Goal: Task Accomplishment & Management: Complete application form

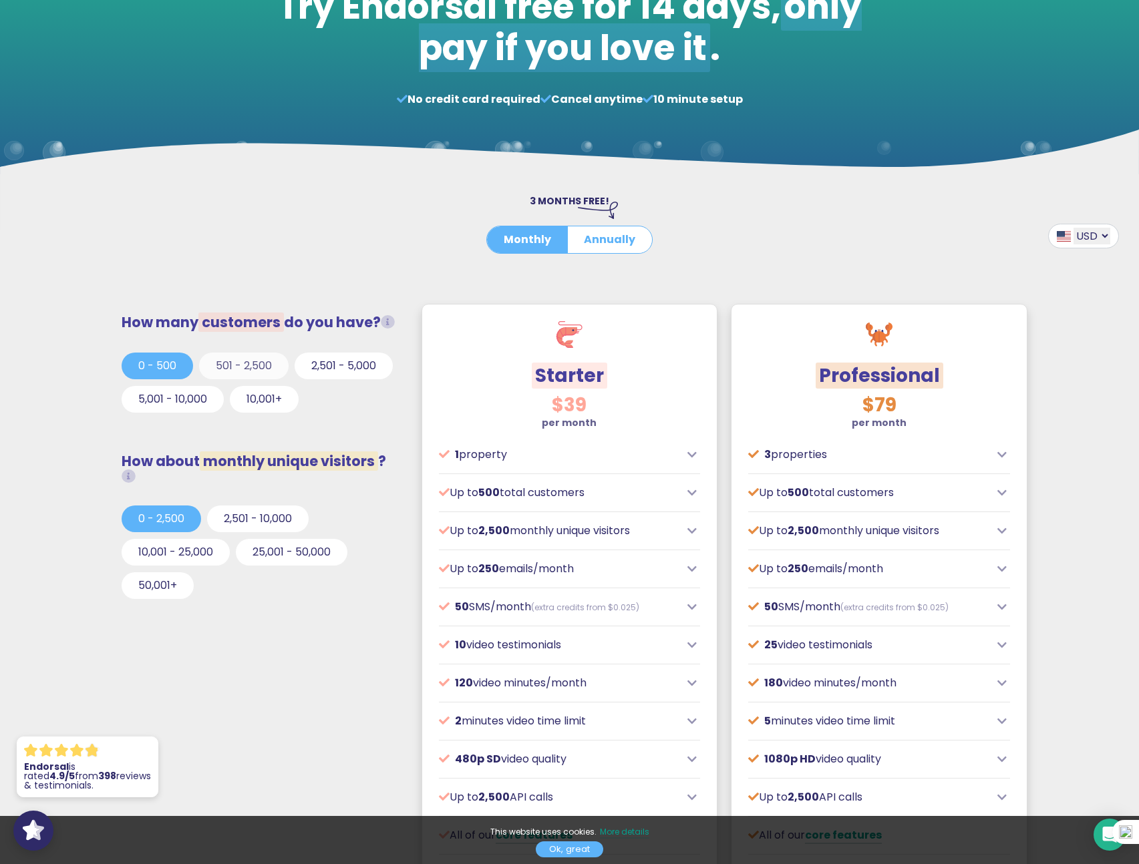
scroll to position [144, 0]
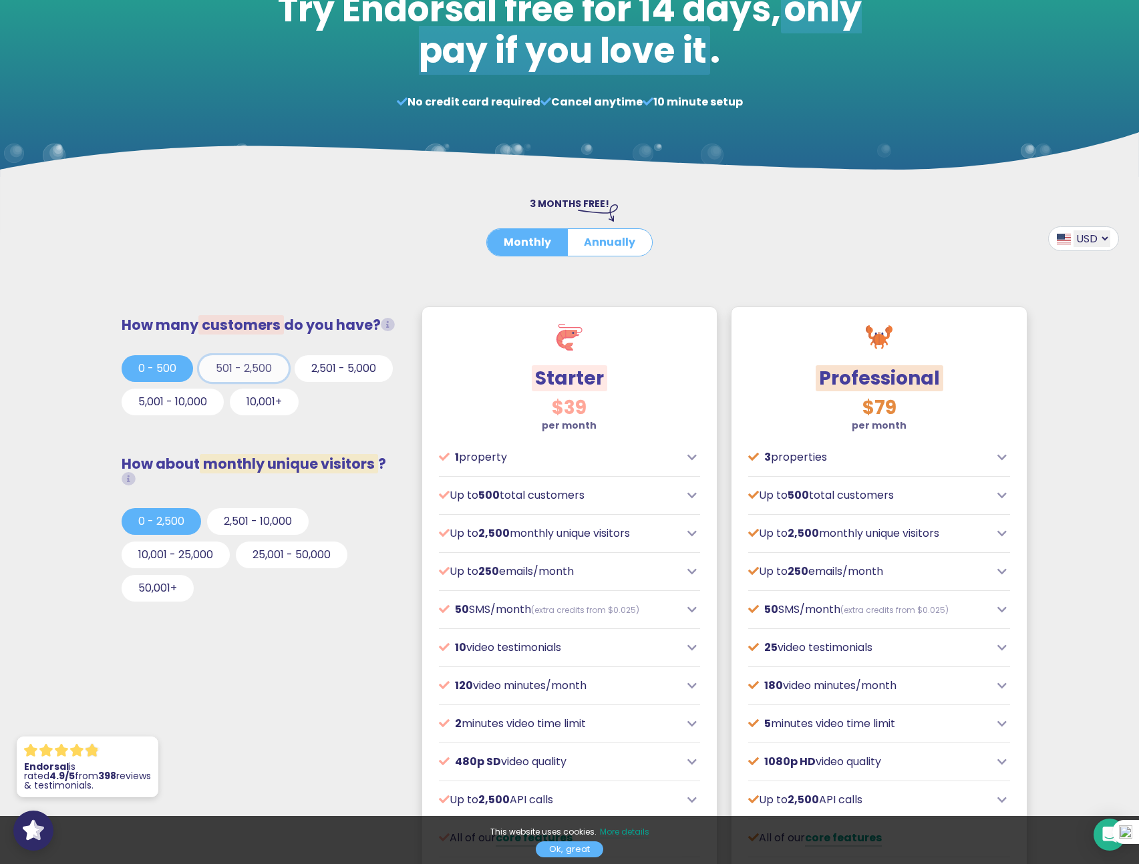
click at [252, 375] on button "501 - 2,500" at bounding box center [244, 368] width 90 height 27
click at [162, 382] on button "0 - 500" at bounding box center [157, 368] width 71 height 27
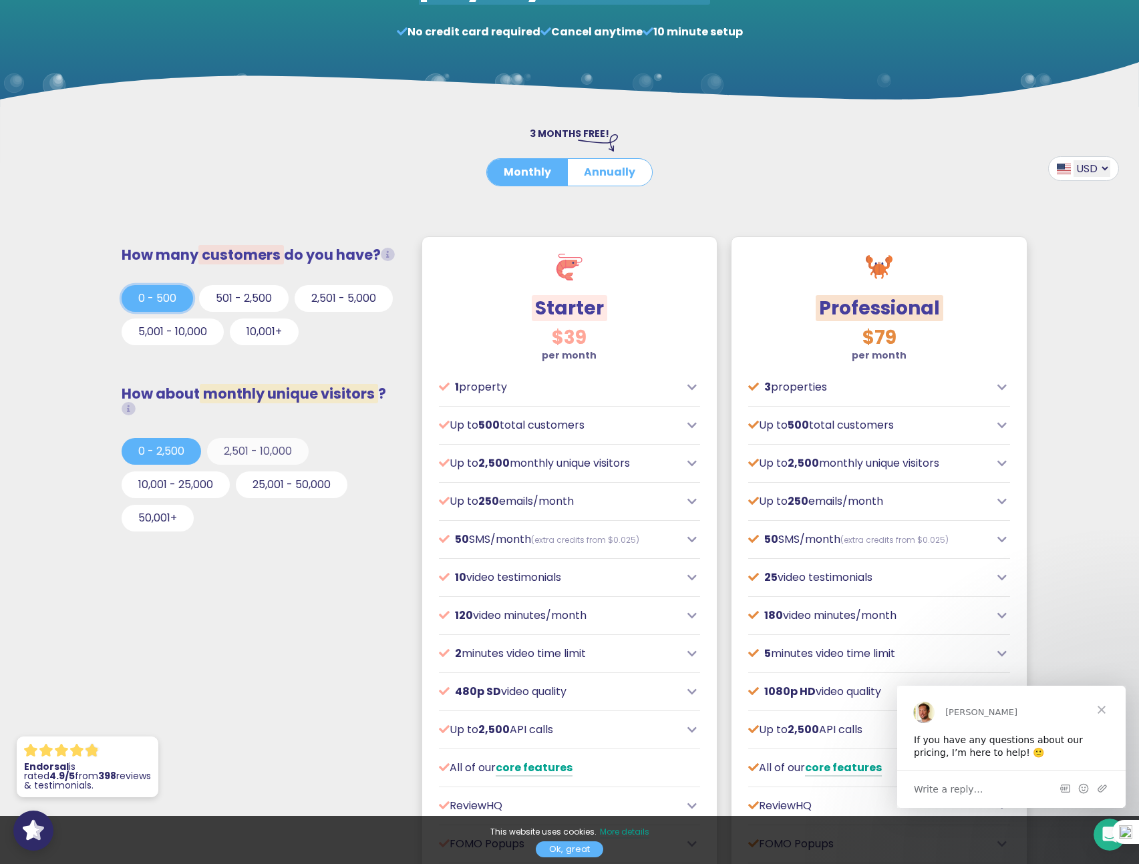
scroll to position [227, 0]
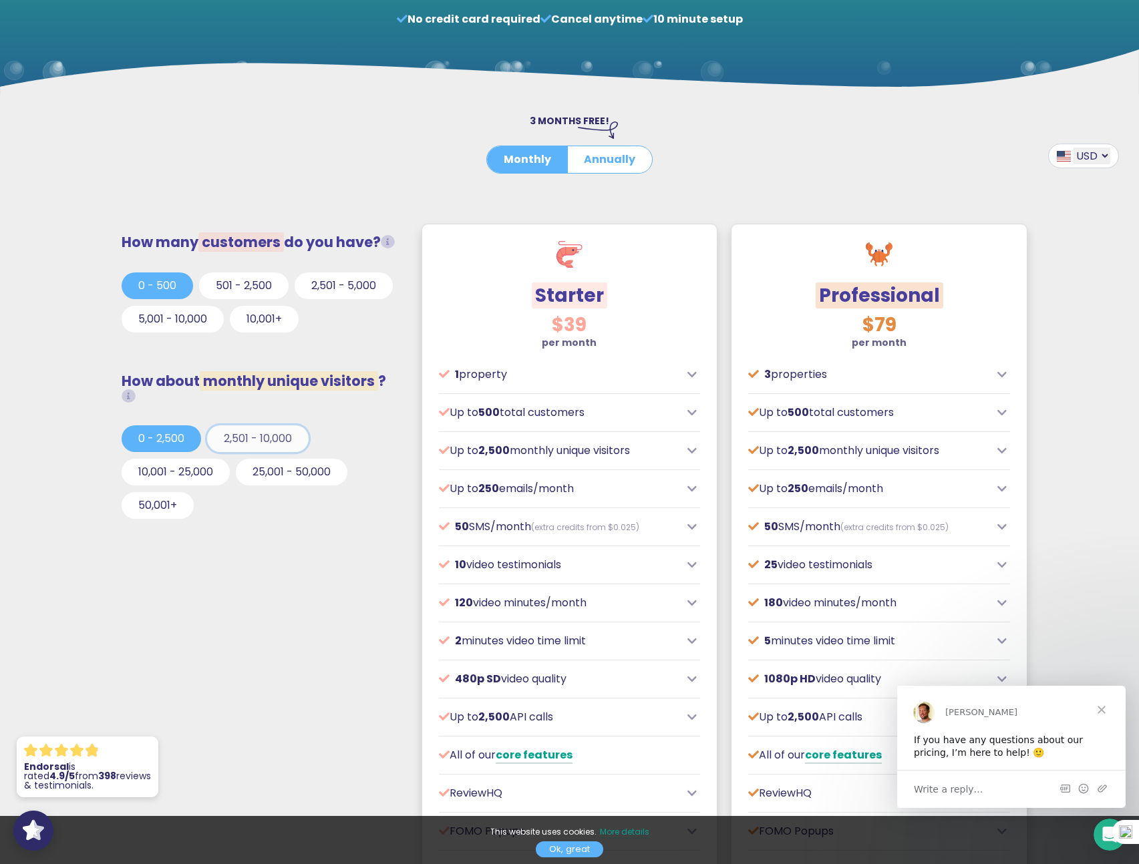
click at [281, 452] on button "2,501 - 10,000" at bounding box center [258, 438] width 102 height 27
click at [200, 486] on button "10,001 - 25,000" at bounding box center [176, 472] width 108 height 27
click at [236, 452] on button "2,501 - 10,000" at bounding box center [258, 438] width 102 height 27
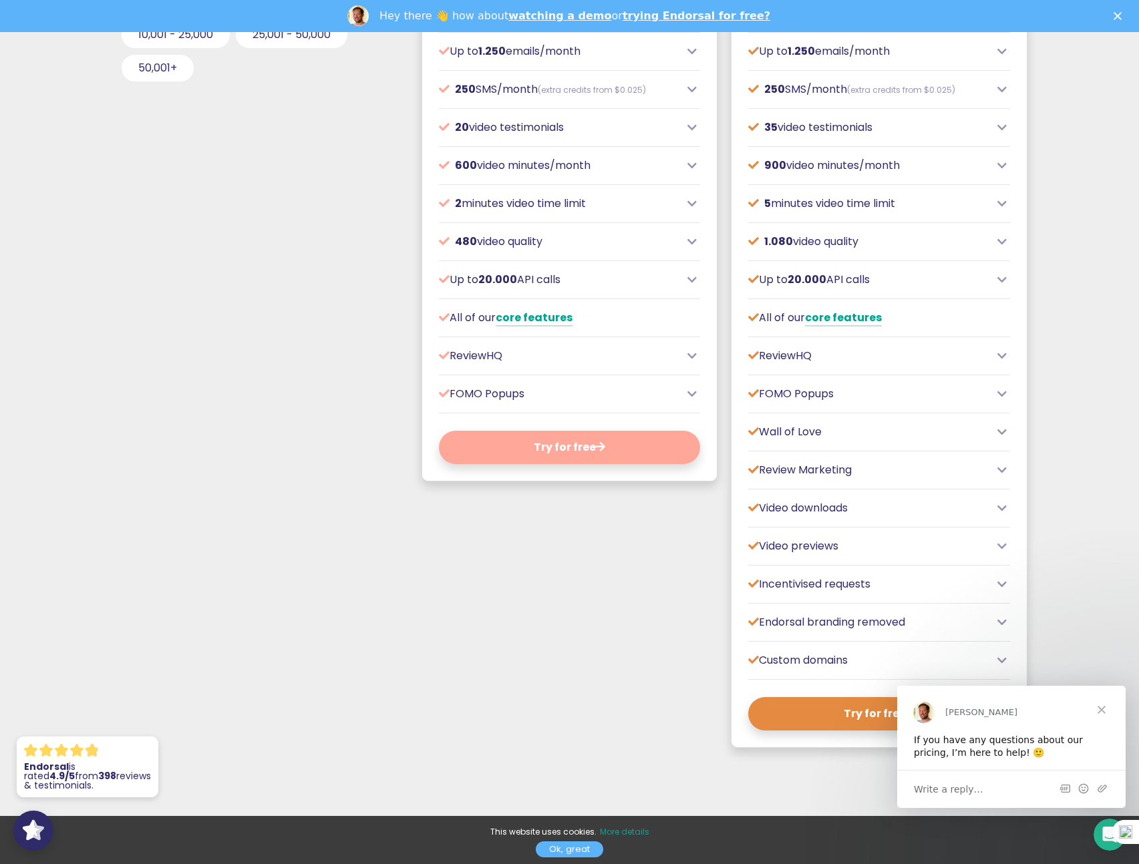
scroll to position [734, 0]
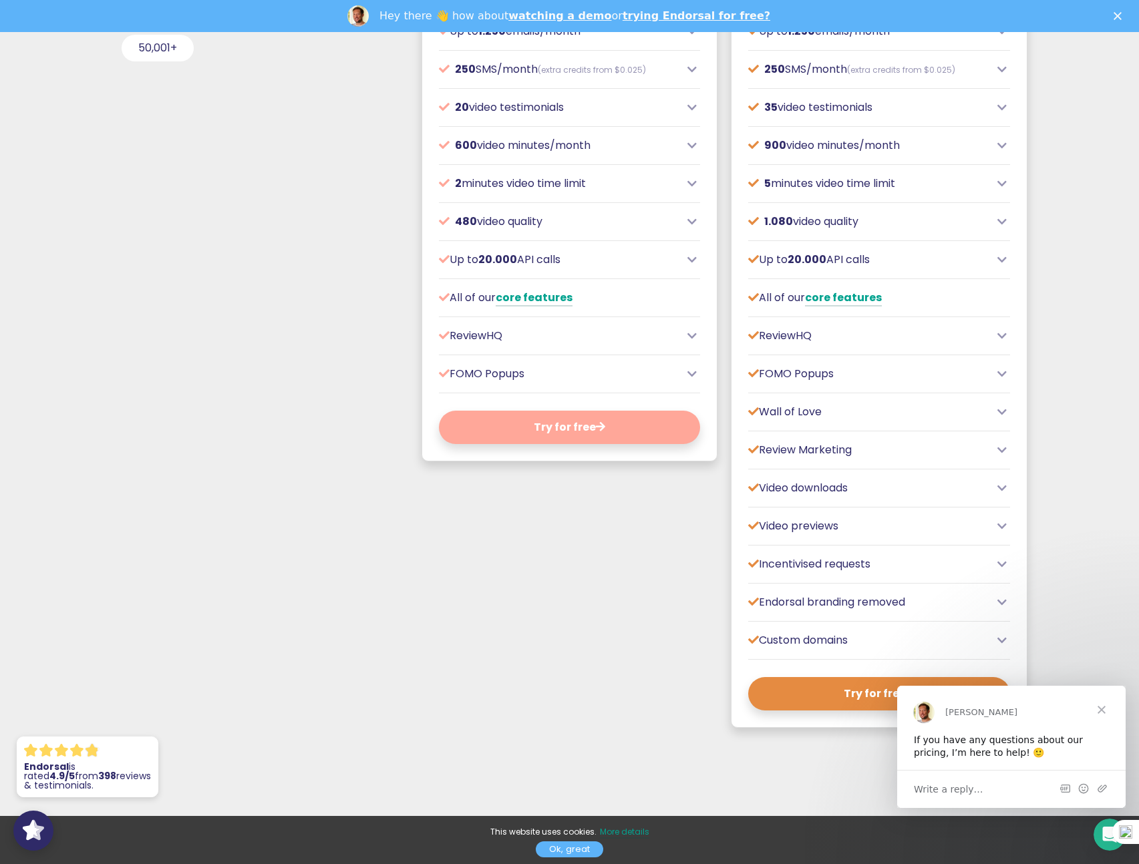
click at [997, 380] on div "FOMO Popups" at bounding box center [879, 374] width 262 height 16
click at [1000, 377] on icon at bounding box center [1001, 374] width 9 height 11
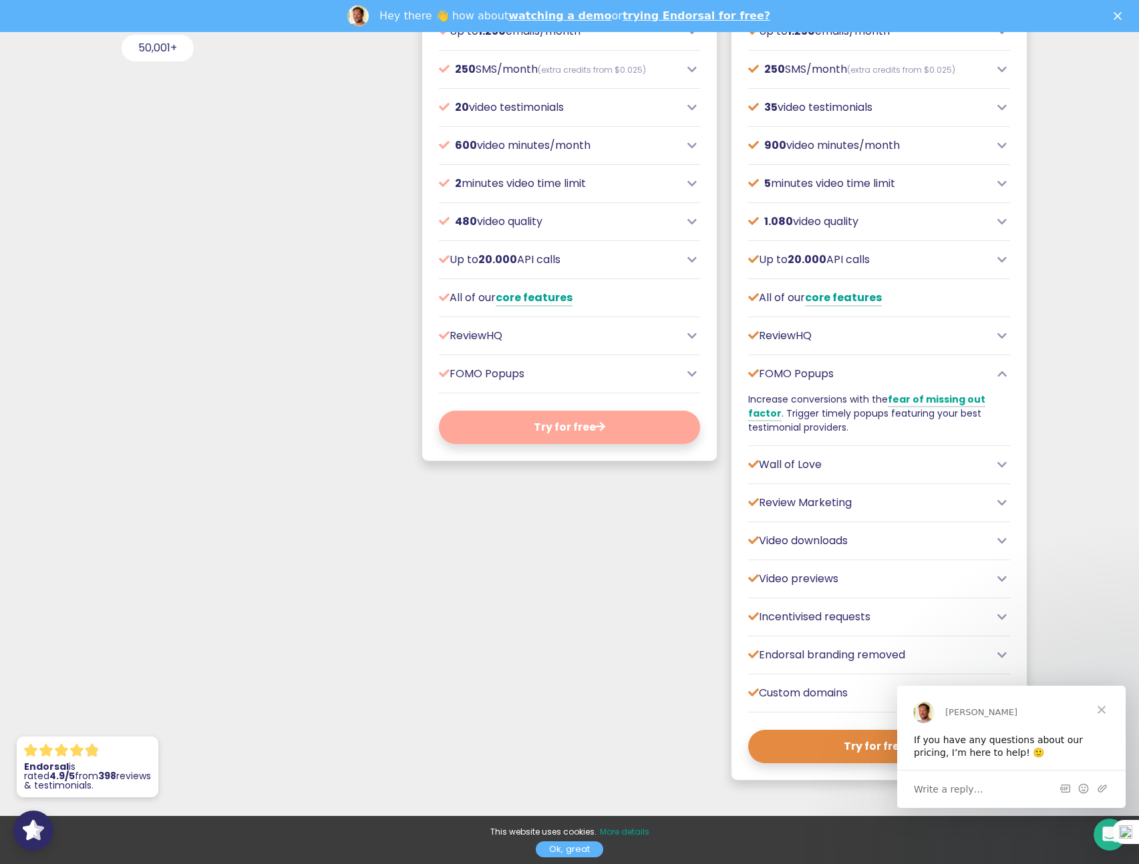
click at [1002, 371] on icon at bounding box center [1001, 374] width 9 height 11
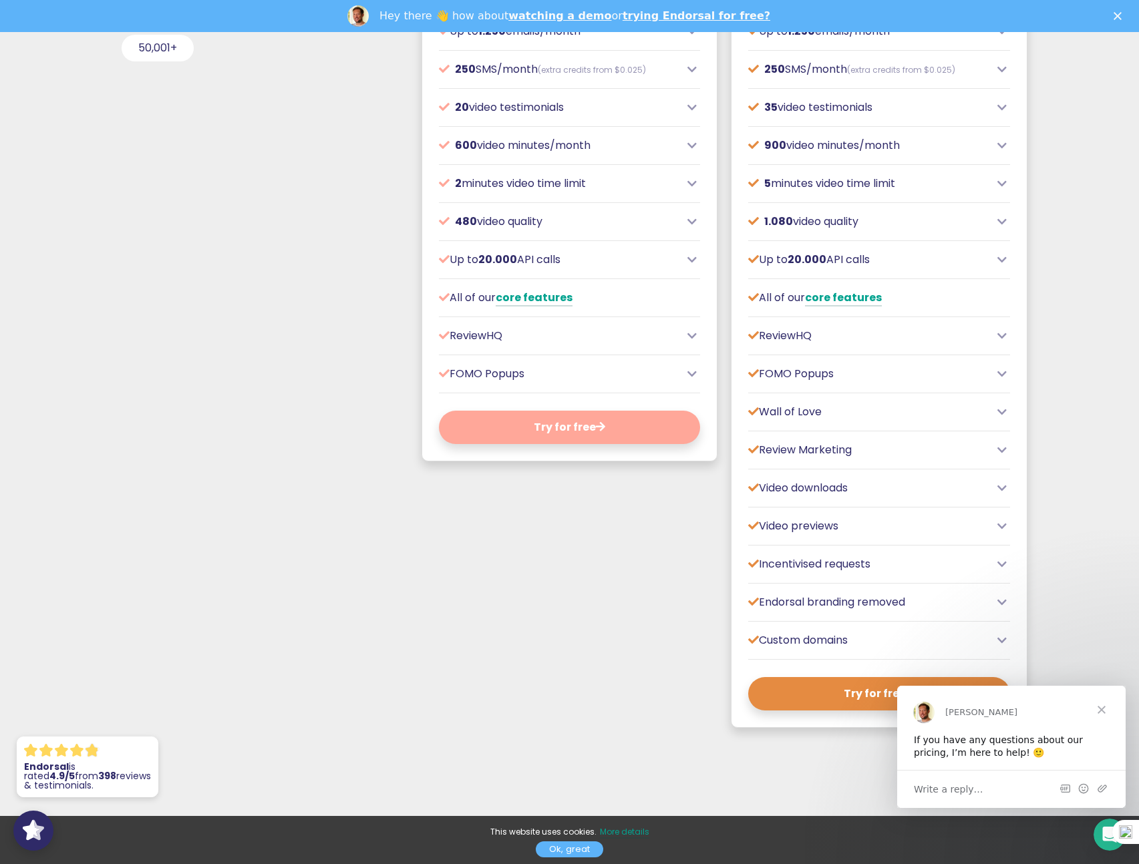
click at [999, 407] on icon at bounding box center [1001, 412] width 9 height 11
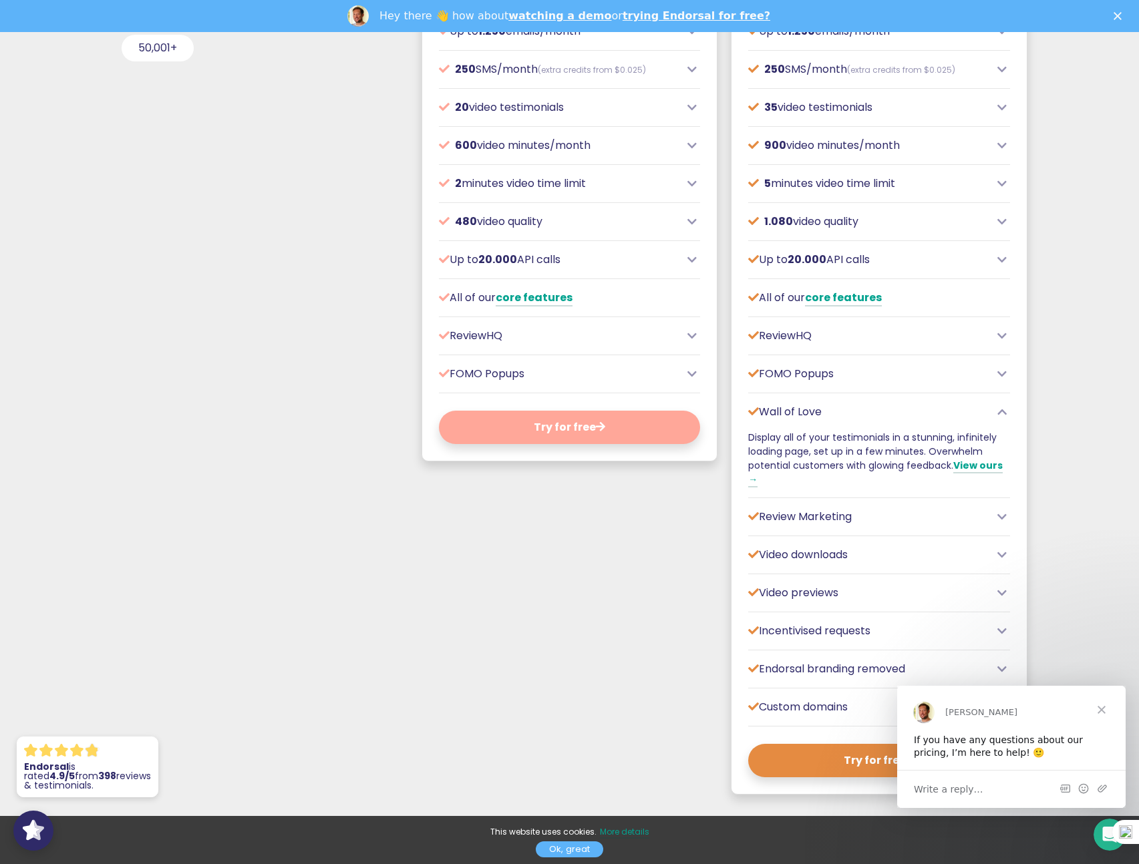
click at [1001, 409] on icon at bounding box center [1001, 412] width 9 height 11
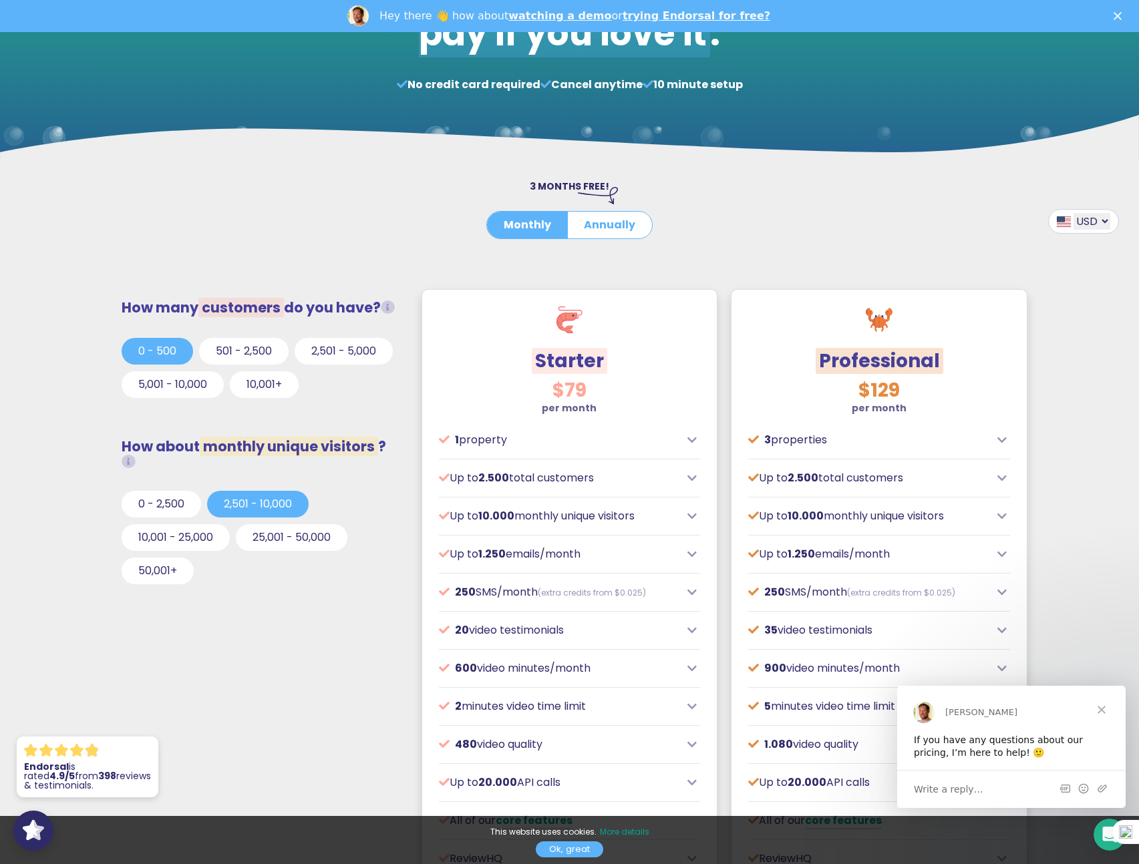
scroll to position [0, 0]
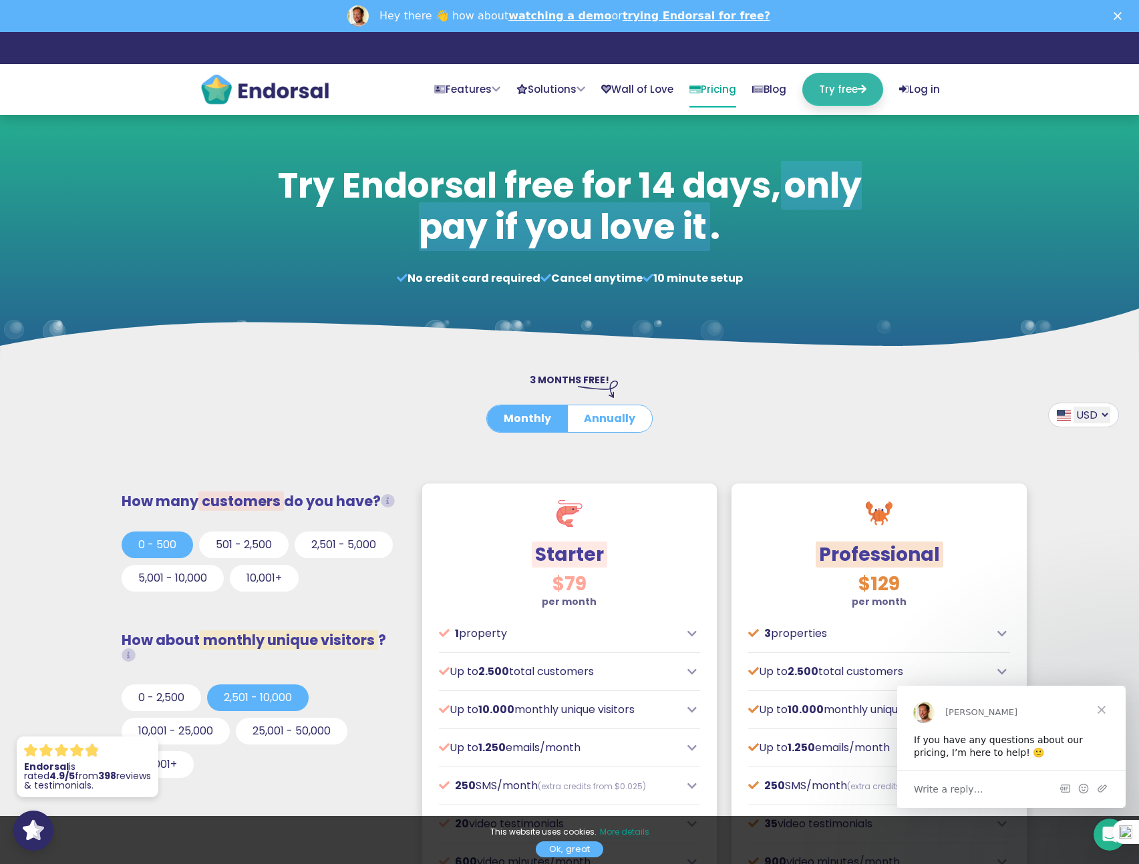
click at [847, 86] on link "Try free" at bounding box center [842, 89] width 81 height 33
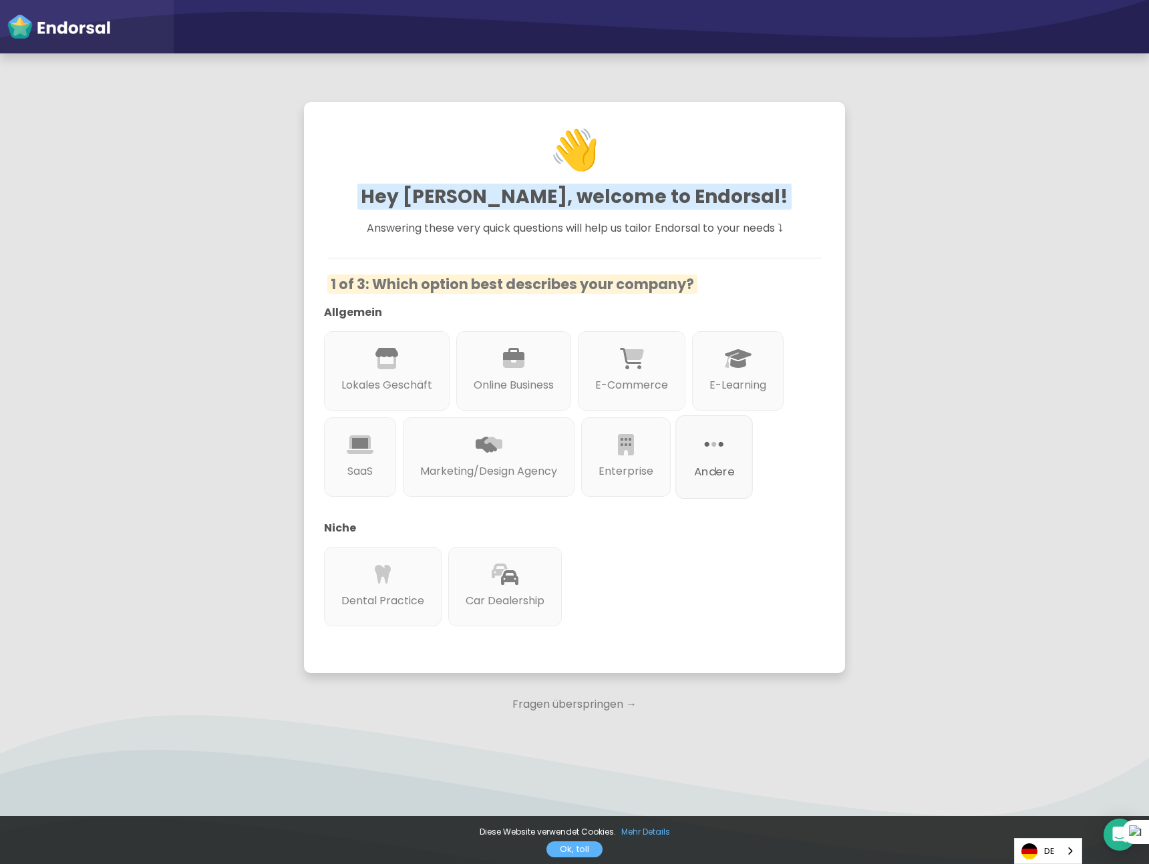
click at [716, 456] on icon at bounding box center [713, 444] width 19 height 23
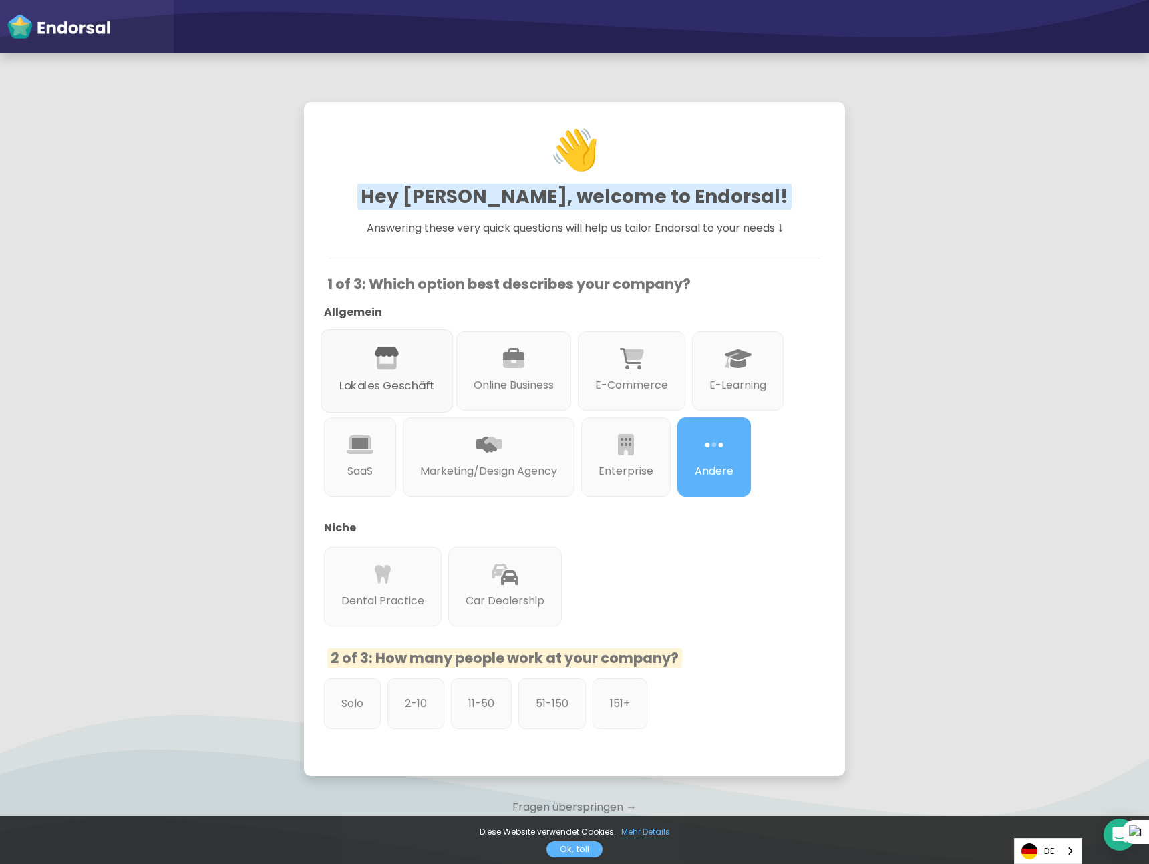
click at [345, 369] on div "Lokales Geschäft" at bounding box center [387, 370] width 132 height 83
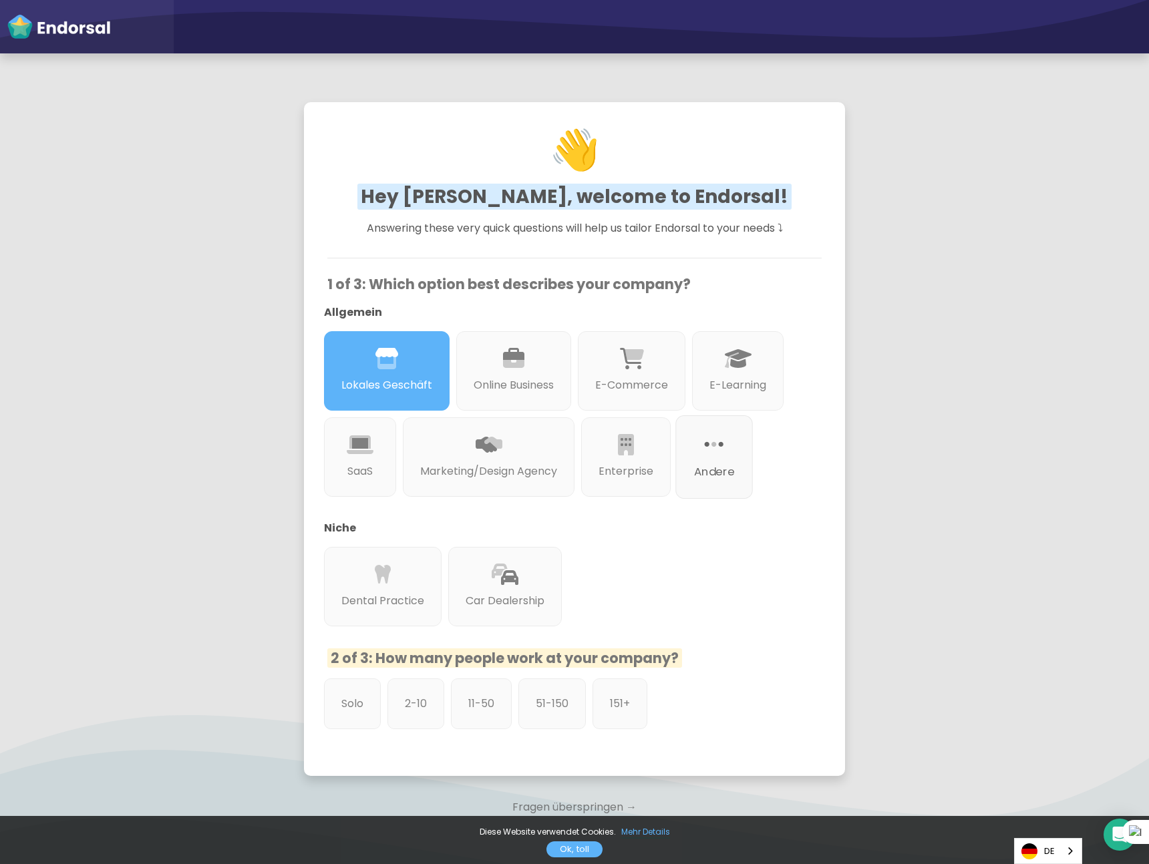
click at [700, 457] on div "Andere" at bounding box center [713, 456] width 77 height 83
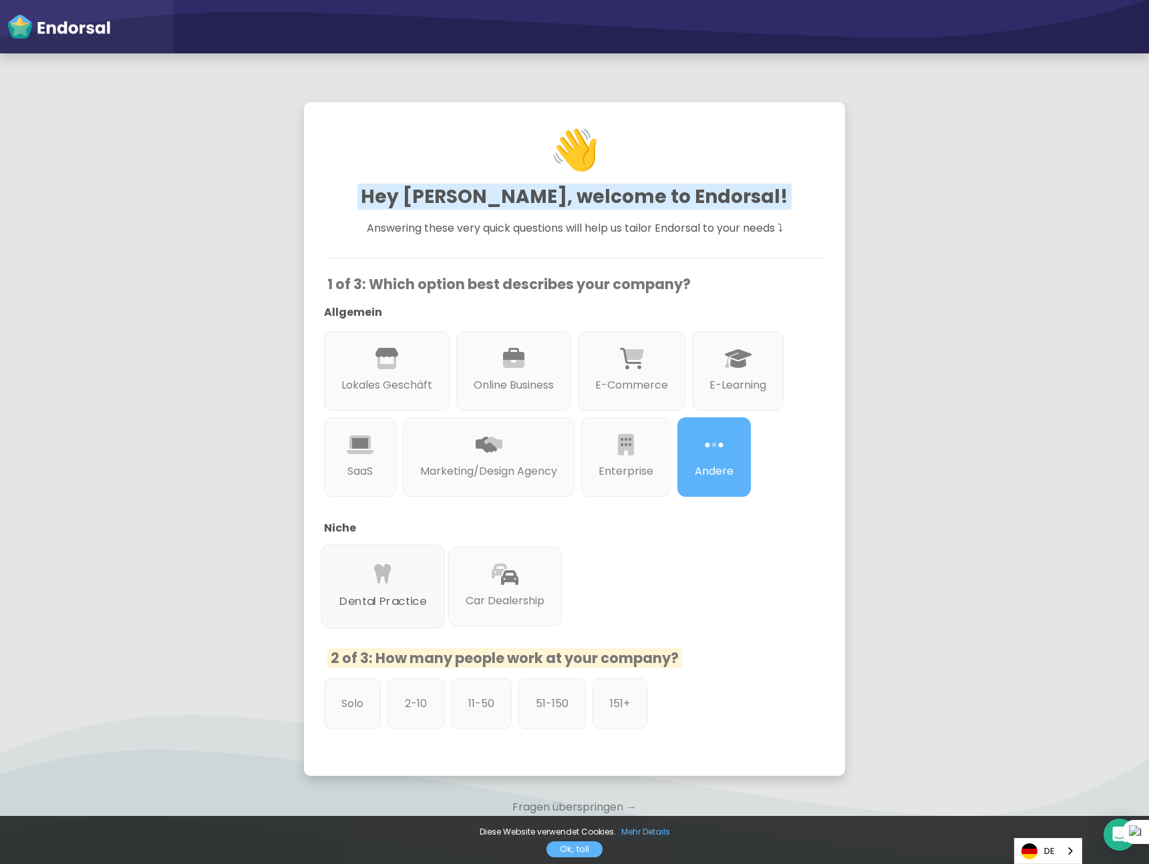
click at [400, 607] on p "Dental Practice" at bounding box center [382, 601] width 87 height 17
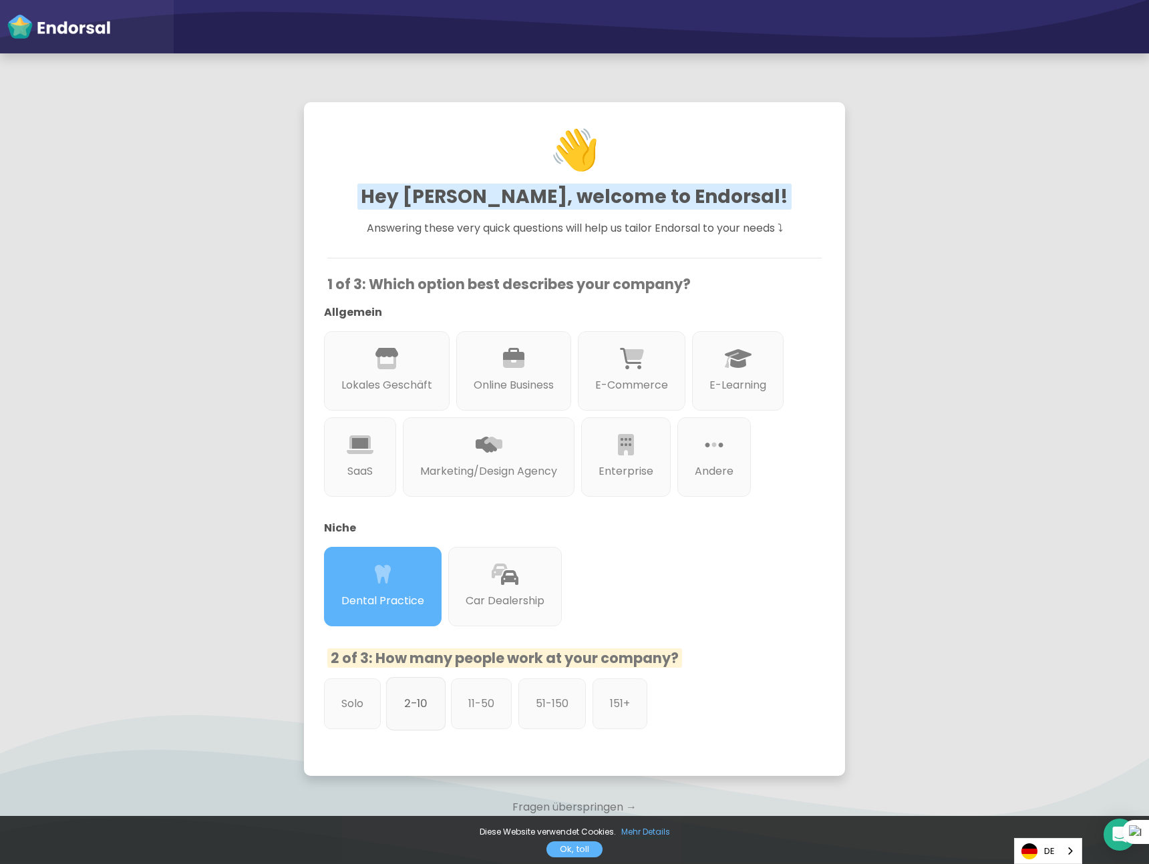
click at [410, 711] on p "2-10" at bounding box center [415, 703] width 23 height 17
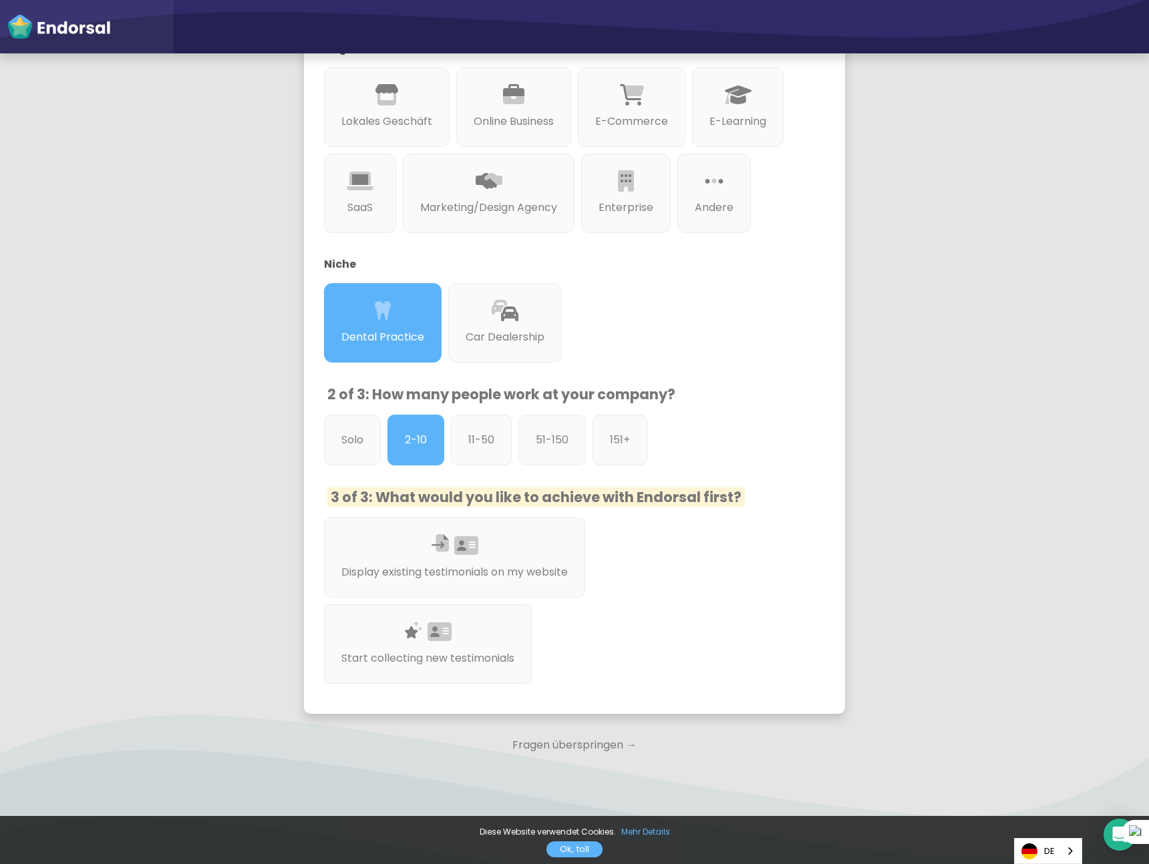
scroll to position [273, 0]
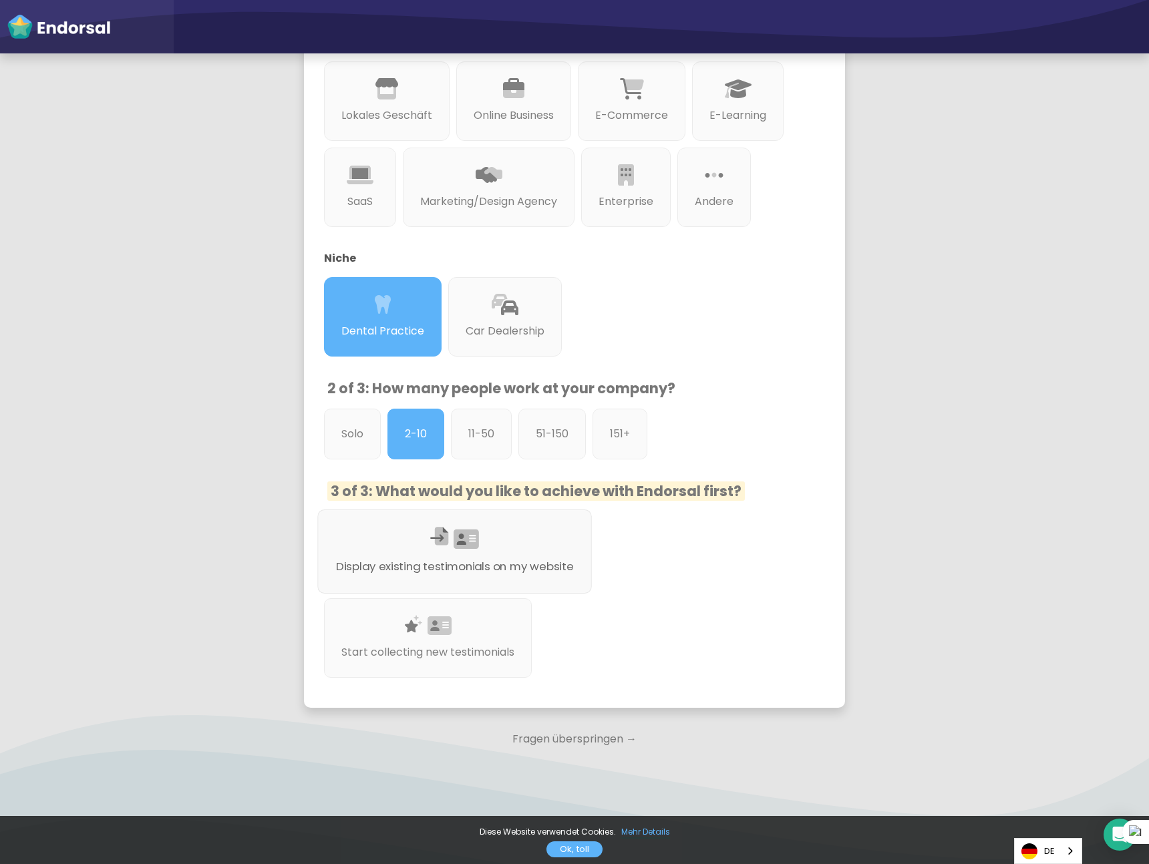
click at [530, 565] on p "Display existing testimonials on my website" at bounding box center [455, 566] width 238 height 17
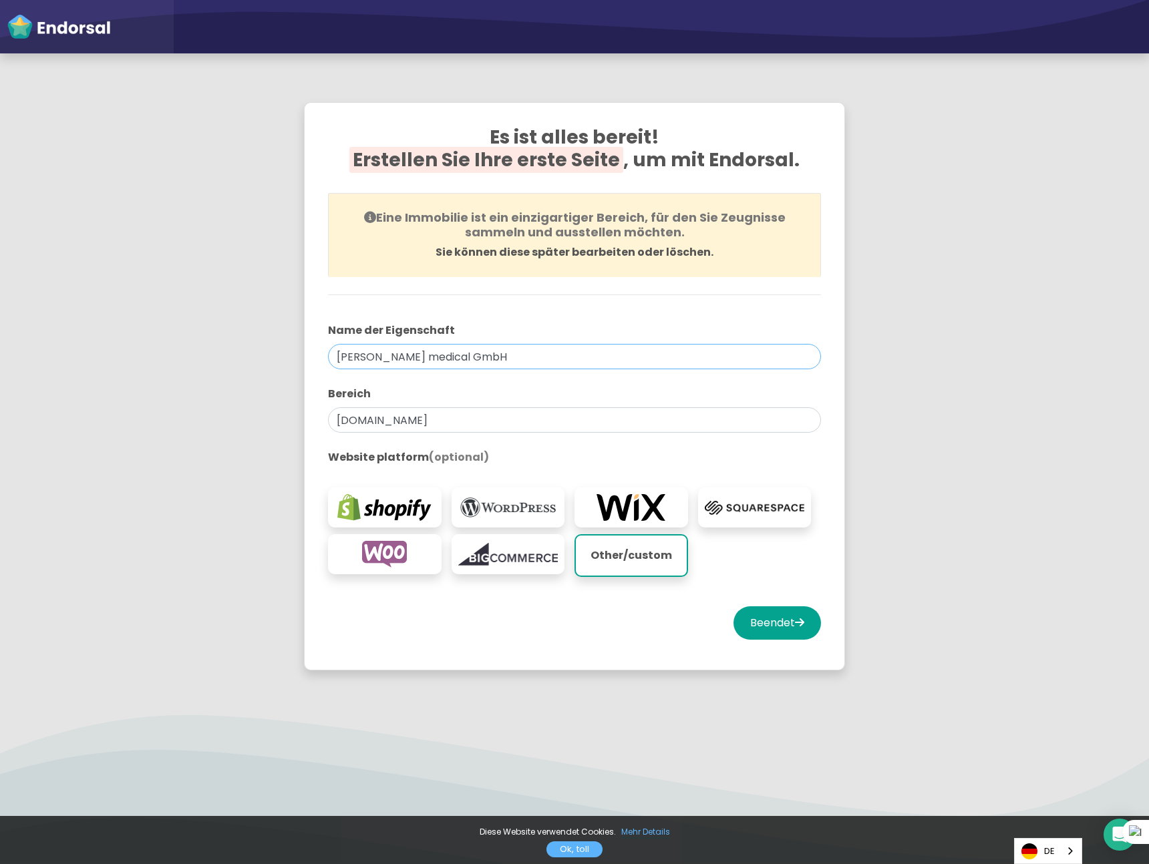
click at [382, 354] on input "[PERSON_NAME] medical GmbH" at bounding box center [574, 356] width 493 height 25
drag, startPoint x: 450, startPoint y: 358, endPoint x: 361, endPoint y: 359, distance: 88.8
click at [361, 359] on input "[PERSON_NAME] medical GmbH" at bounding box center [574, 356] width 493 height 25
type input "[PERSON_NAME] clinics"
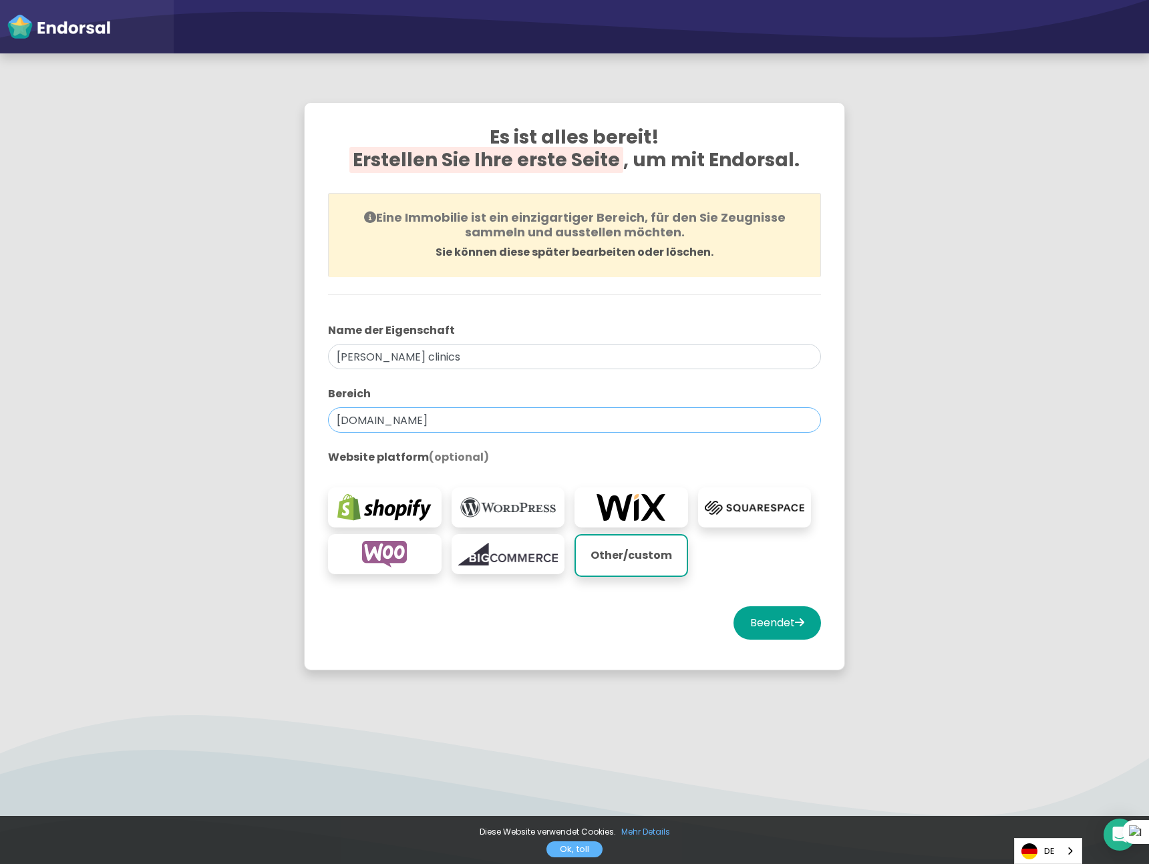
click at [426, 423] on input "[DOMAIN_NAME]" at bounding box center [574, 419] width 493 height 25
click at [428, 421] on input "[DOMAIN_NAME]" at bounding box center [574, 419] width 493 height 25
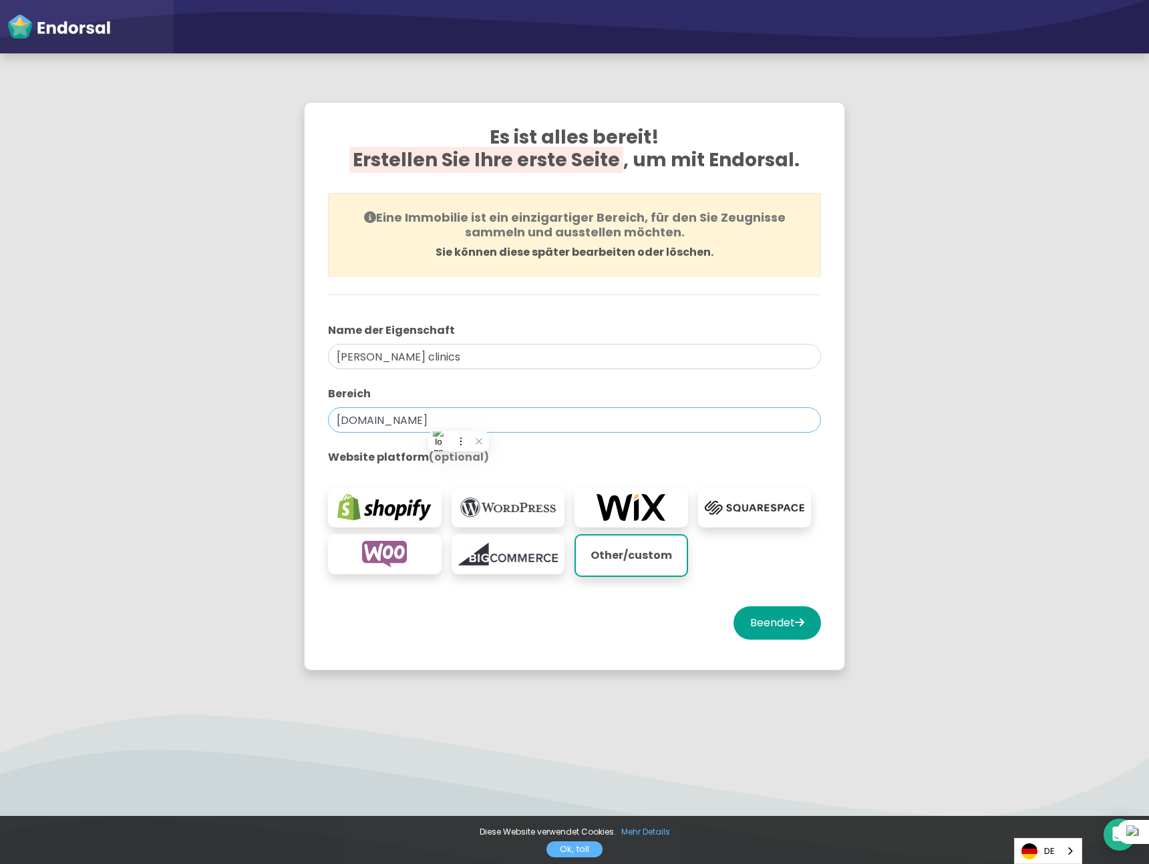
click at [428, 421] on input "[DOMAIN_NAME]" at bounding box center [574, 419] width 493 height 25
click at [698, 529] on div "Other/custom" at bounding box center [574, 536] width 493 height 96
click at [714, 502] on img at bounding box center [755, 507] width 100 height 27
click at [441, 412] on input "text" at bounding box center [574, 419] width 493 height 25
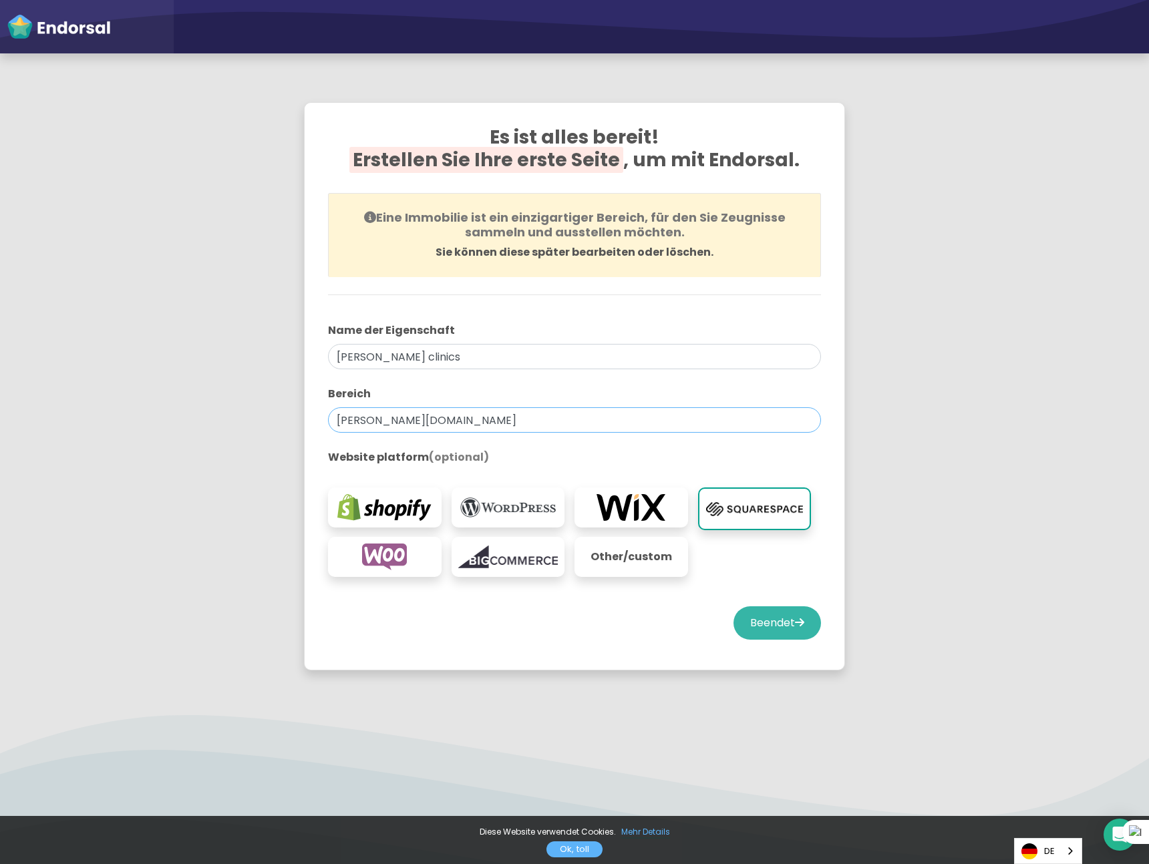
type input "[PERSON_NAME][DOMAIN_NAME]"
click at [761, 628] on button "Beendet" at bounding box center [776, 622] width 87 height 33
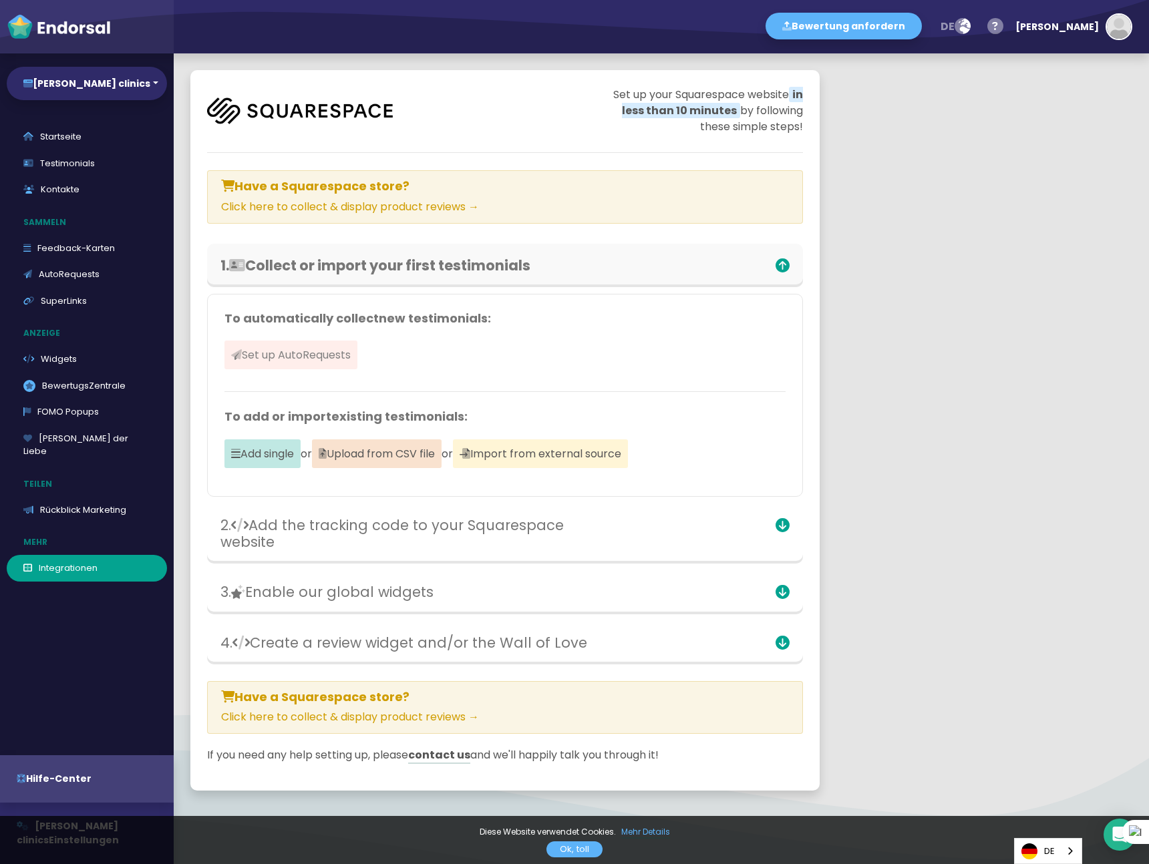
click at [318, 361] on span "Set up AutoRequests" at bounding box center [290, 355] width 133 height 29
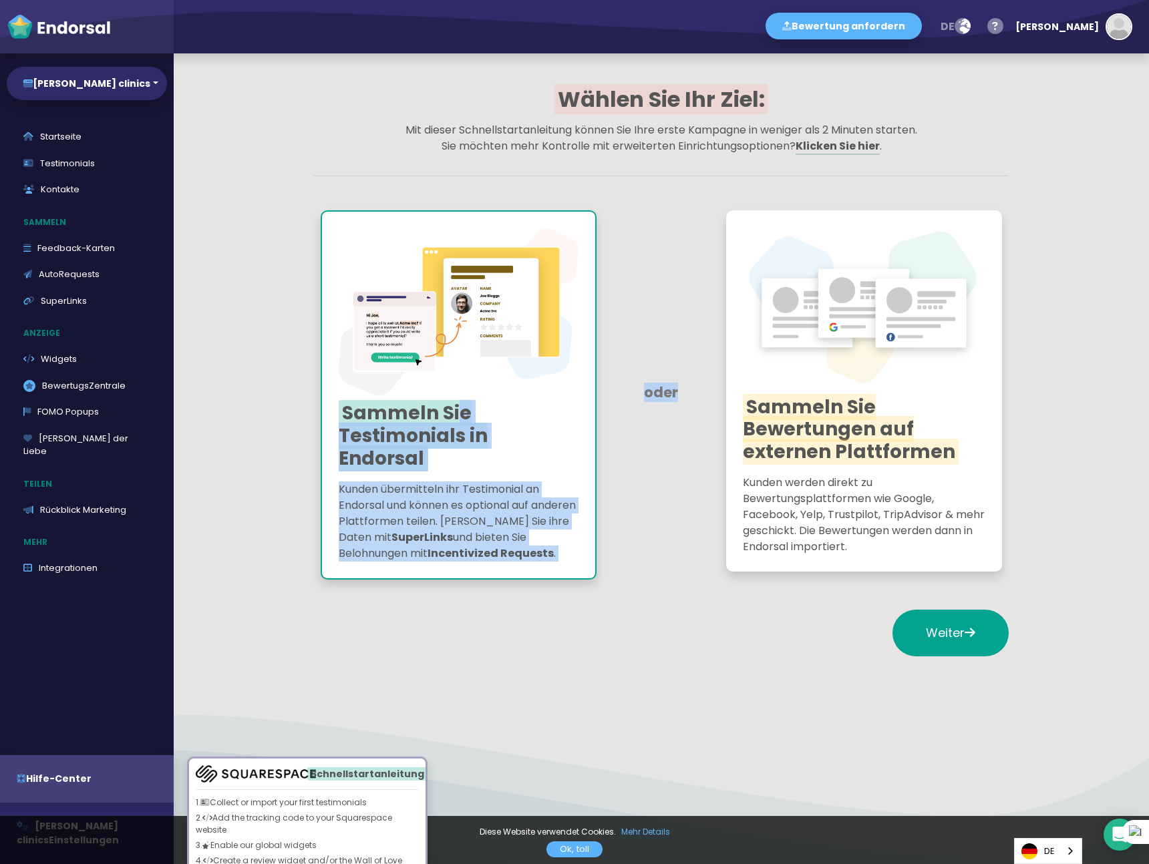
drag, startPoint x: 451, startPoint y: 425, endPoint x: 659, endPoint y: 622, distance: 286.8
click at [700, 554] on div "Sammeln Sie Testimonials in Endorsal Kunden übermitteln ihr Testimonial an Endo…" at bounding box center [661, 398] width 695 height 389
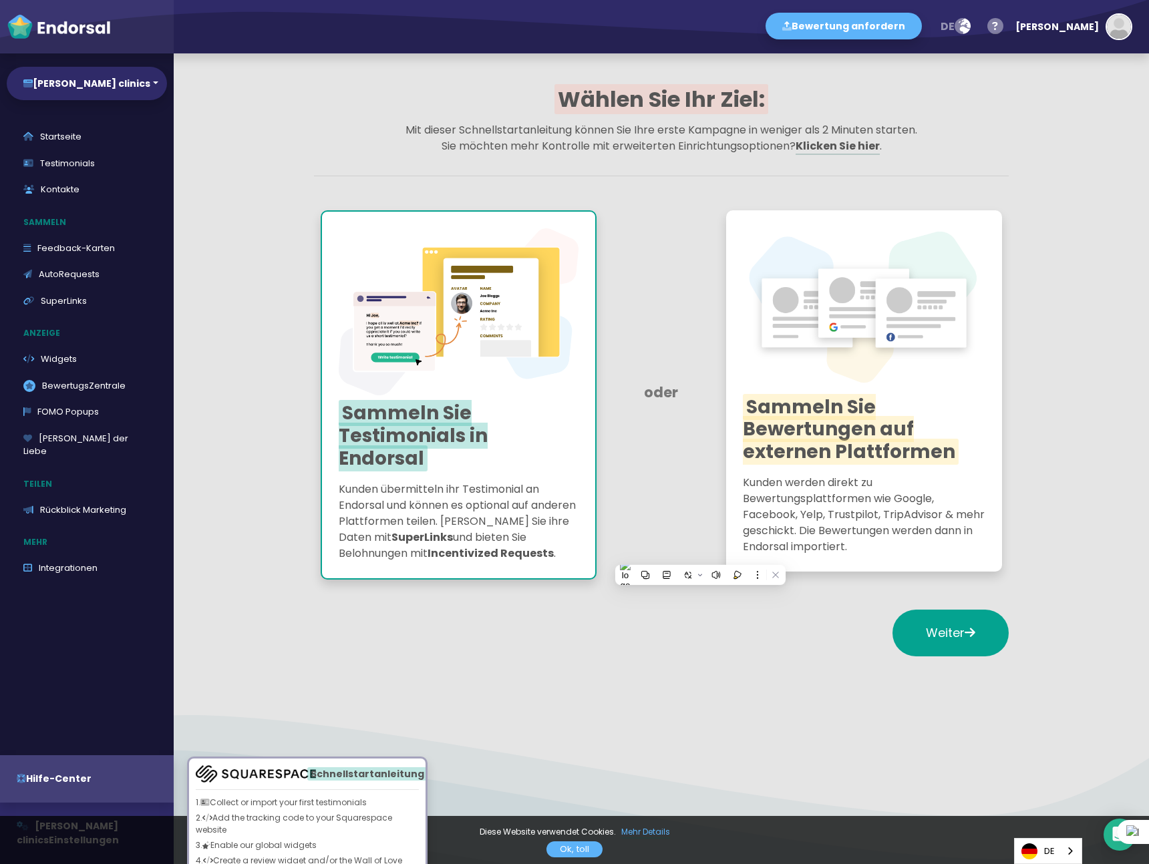
click at [658, 626] on div "Weiter" at bounding box center [661, 633] width 695 height 80
click at [801, 437] on span "Sammeln Sie Bewertungen auf externen Plattformen" at bounding box center [851, 429] width 216 height 71
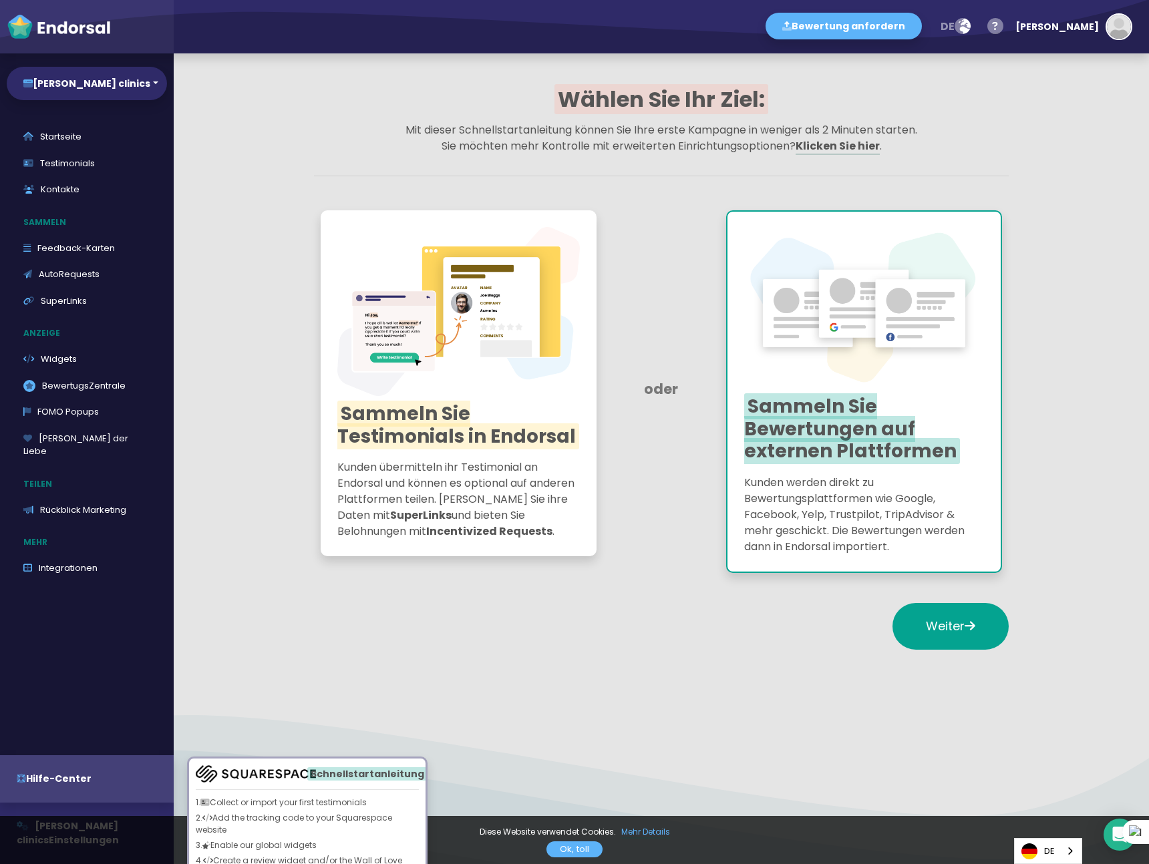
click at [849, 444] on span "Sammeln Sie Bewertungen auf externen Plattformen" at bounding box center [852, 428] width 216 height 71
click at [928, 606] on button "Weiter" at bounding box center [950, 626] width 116 height 47
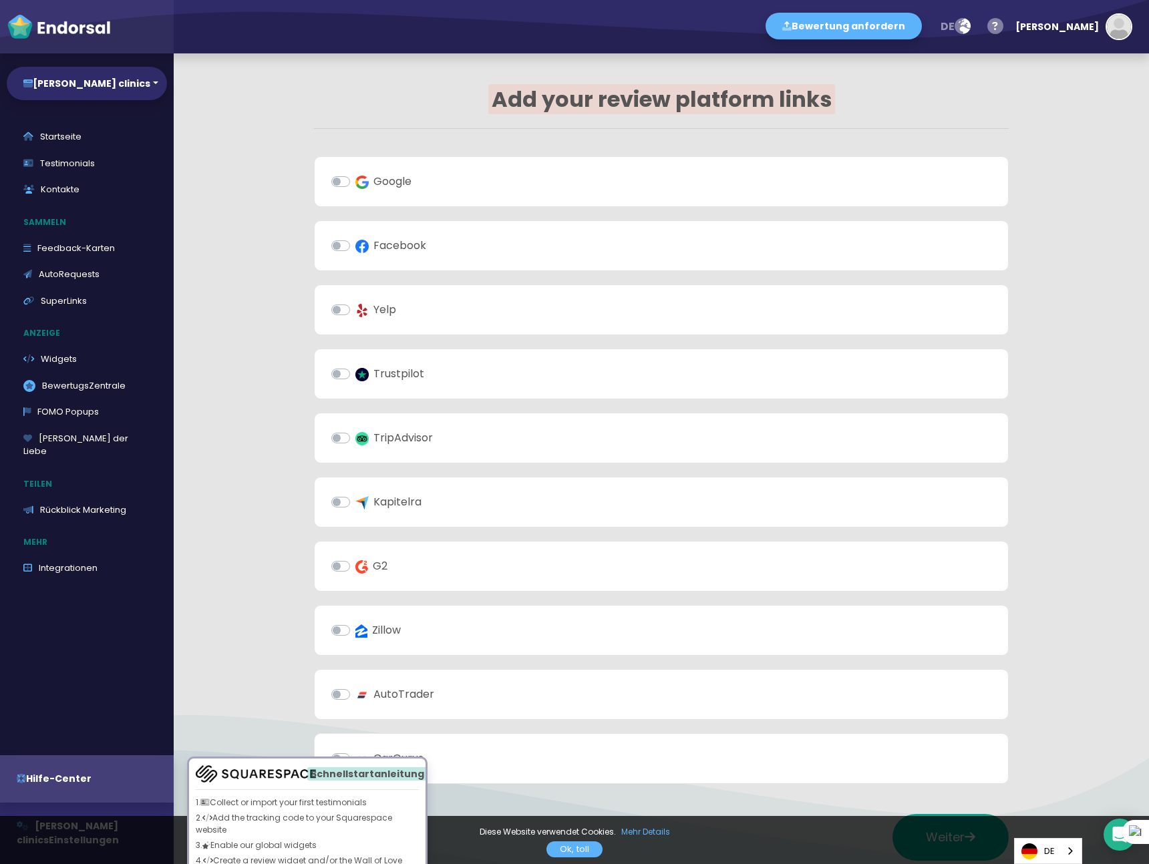
click at [349, 183] on div "Google" at bounding box center [661, 182] width 660 height 16
click at [355, 183] on label "Google" at bounding box center [383, 182] width 56 height 16
click at [0, 0] on input "Google" at bounding box center [0, 0] width 0 height 0
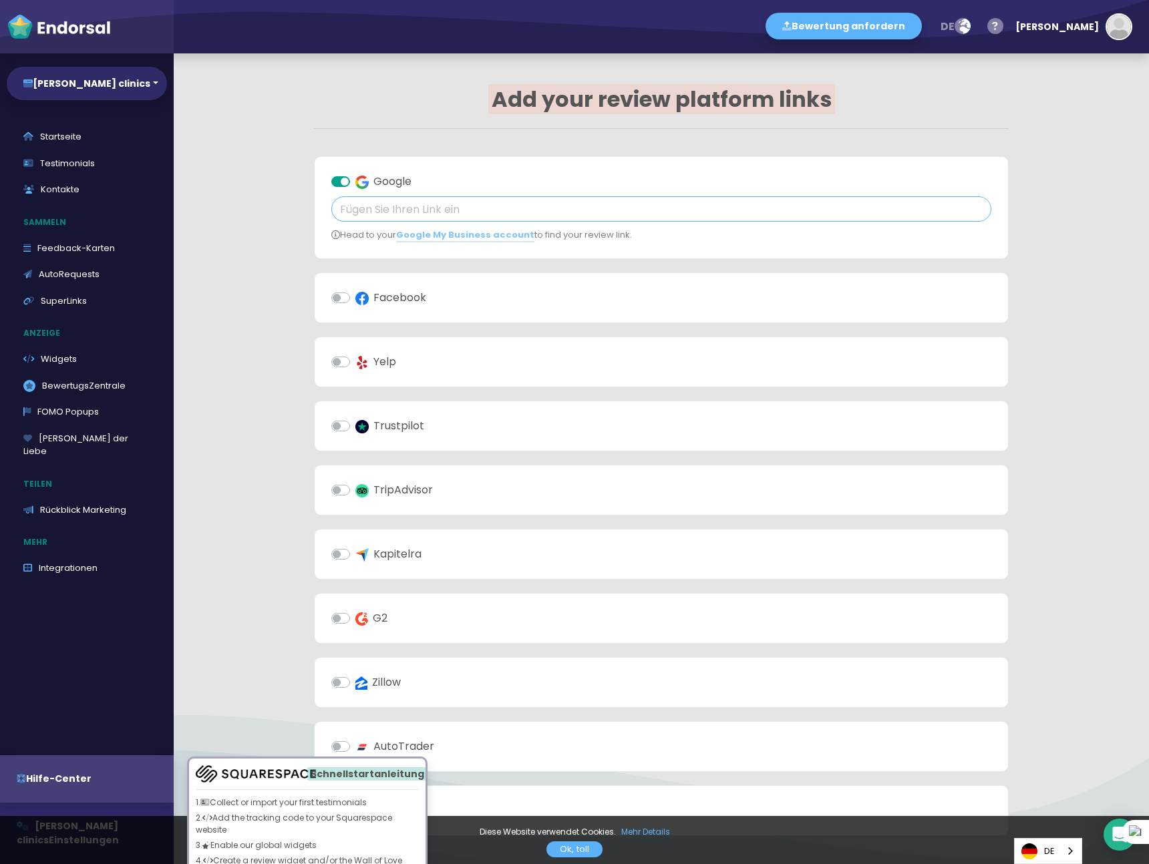
click at [383, 204] on input "text" at bounding box center [661, 208] width 660 height 25
click at [435, 208] on input "text" at bounding box center [661, 208] width 660 height 25
drag, startPoint x: 429, startPoint y: 211, endPoint x: 268, endPoint y: 210, distance: 161.6
click at [268, 210] on app-quick-start-auto-requests "Add your review platform links Google b Head to your Google My Business account…" at bounding box center [661, 508] width 975 height 910
paste input "[URL][DOMAIN_NAME]"
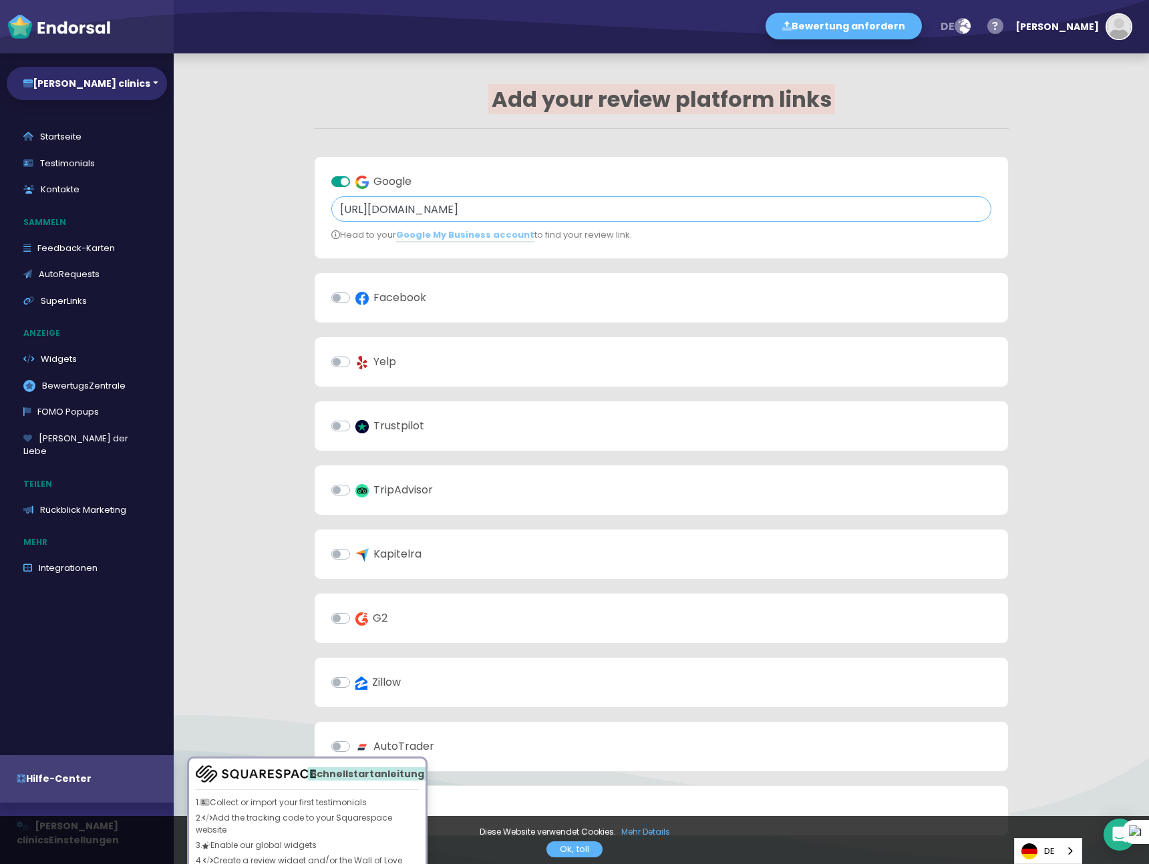
type input "[URL][DOMAIN_NAME]"
click at [877, 293] on div "Facebook" at bounding box center [661, 298] width 660 height 16
click at [1123, 277] on app-quick-start-auto-requests "Add your review platform links Google [URL][DOMAIN_NAME] Head to your Google My…" at bounding box center [661, 508] width 975 height 910
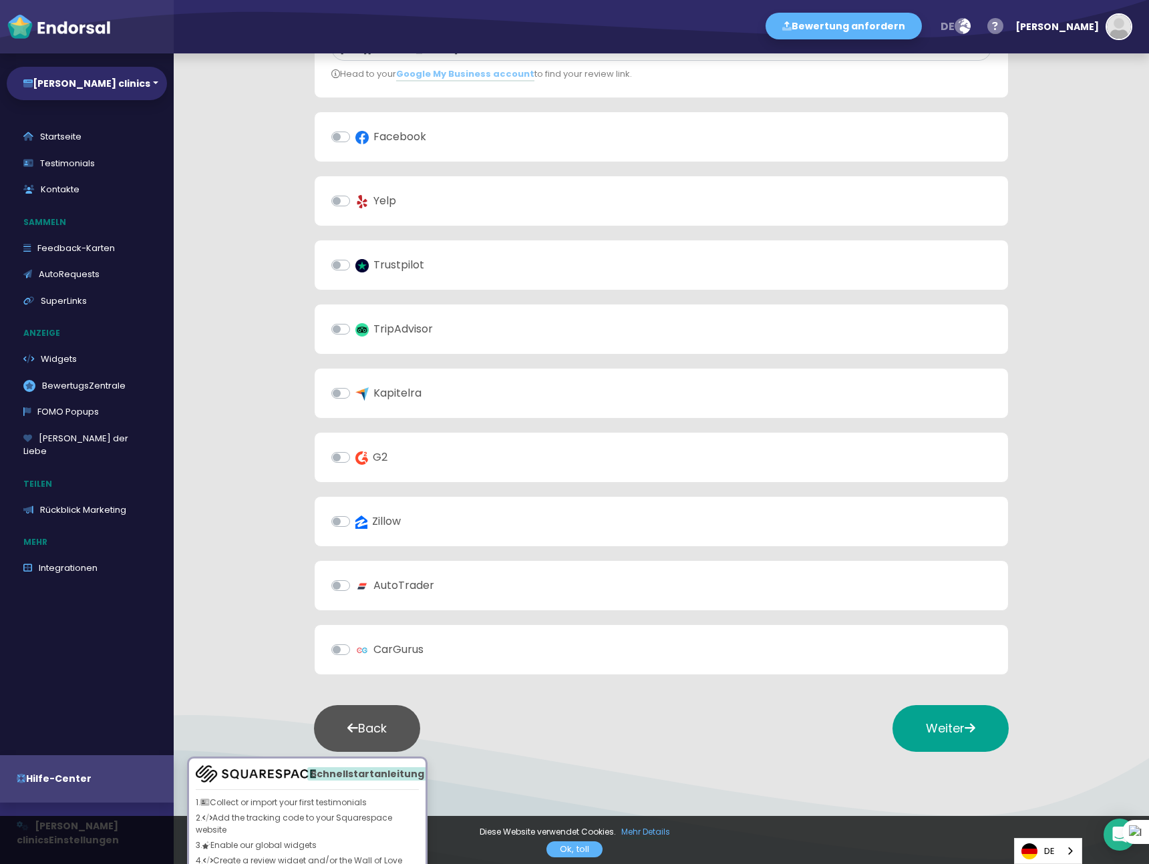
scroll to position [160, 0]
click at [947, 731] on span "Weiter" at bounding box center [950, 729] width 49 height 17
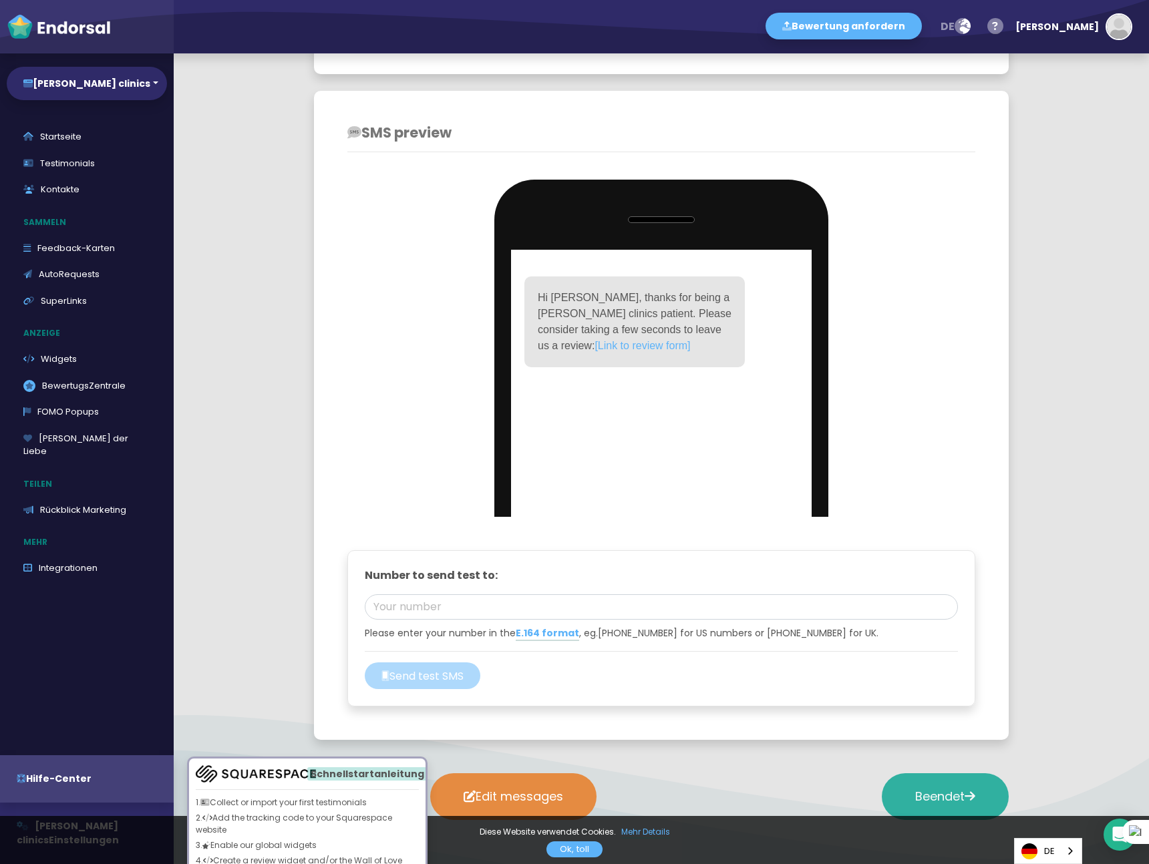
scroll to position [1323, 0]
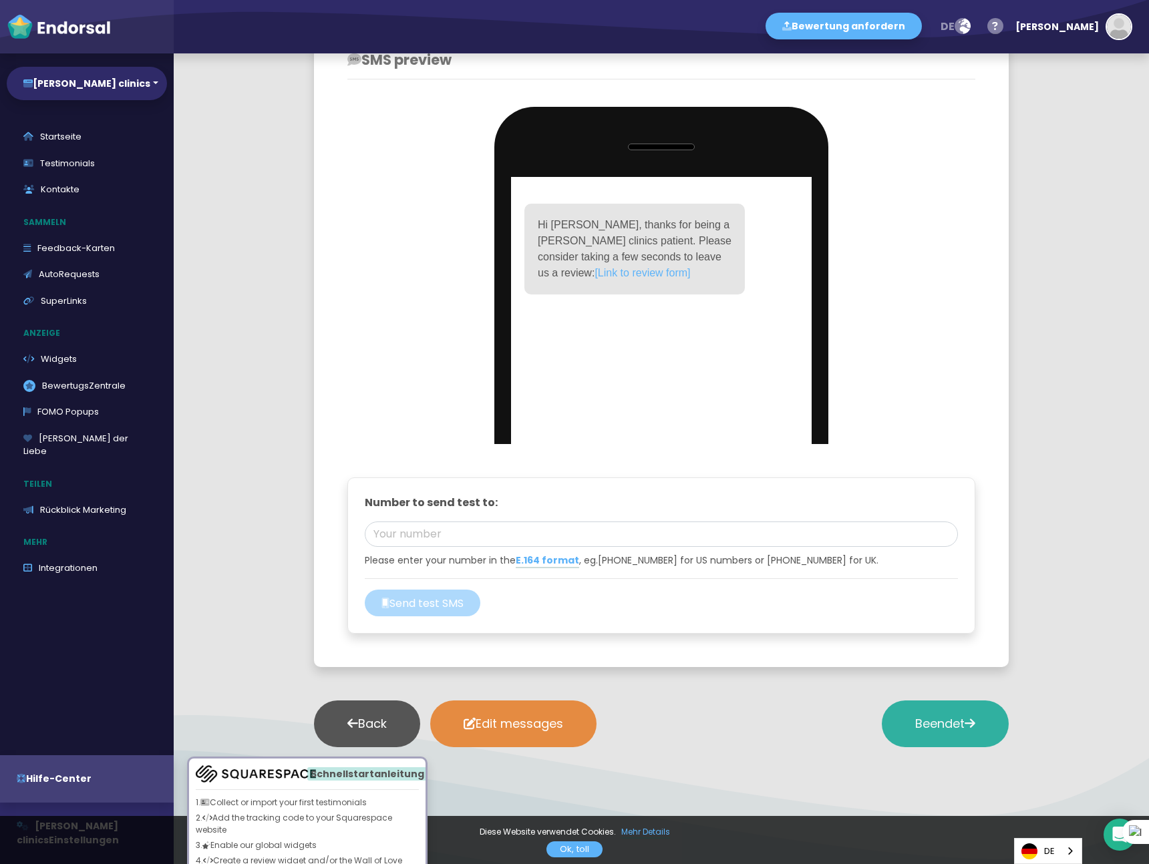
click at [899, 734] on button "Beendet" at bounding box center [945, 724] width 127 height 47
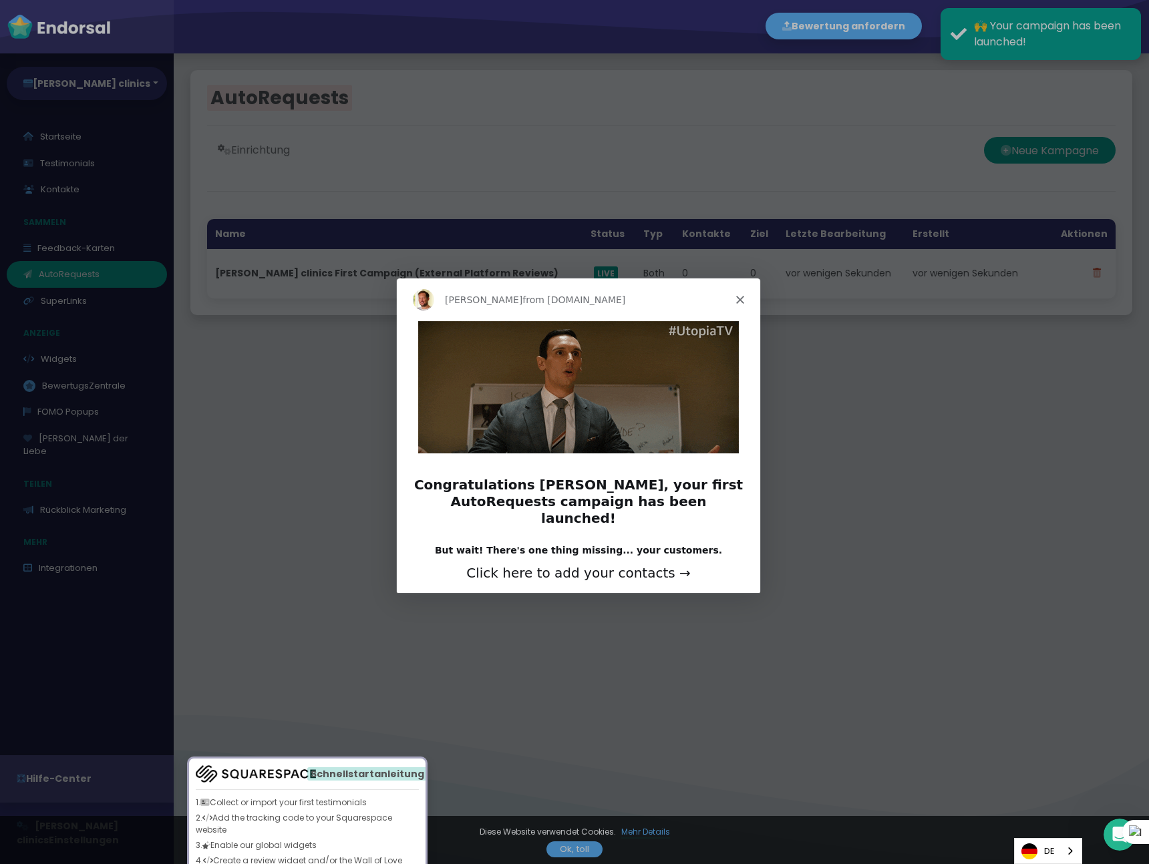
click at [740, 296] on icon "Close" at bounding box center [739, 299] width 8 height 8
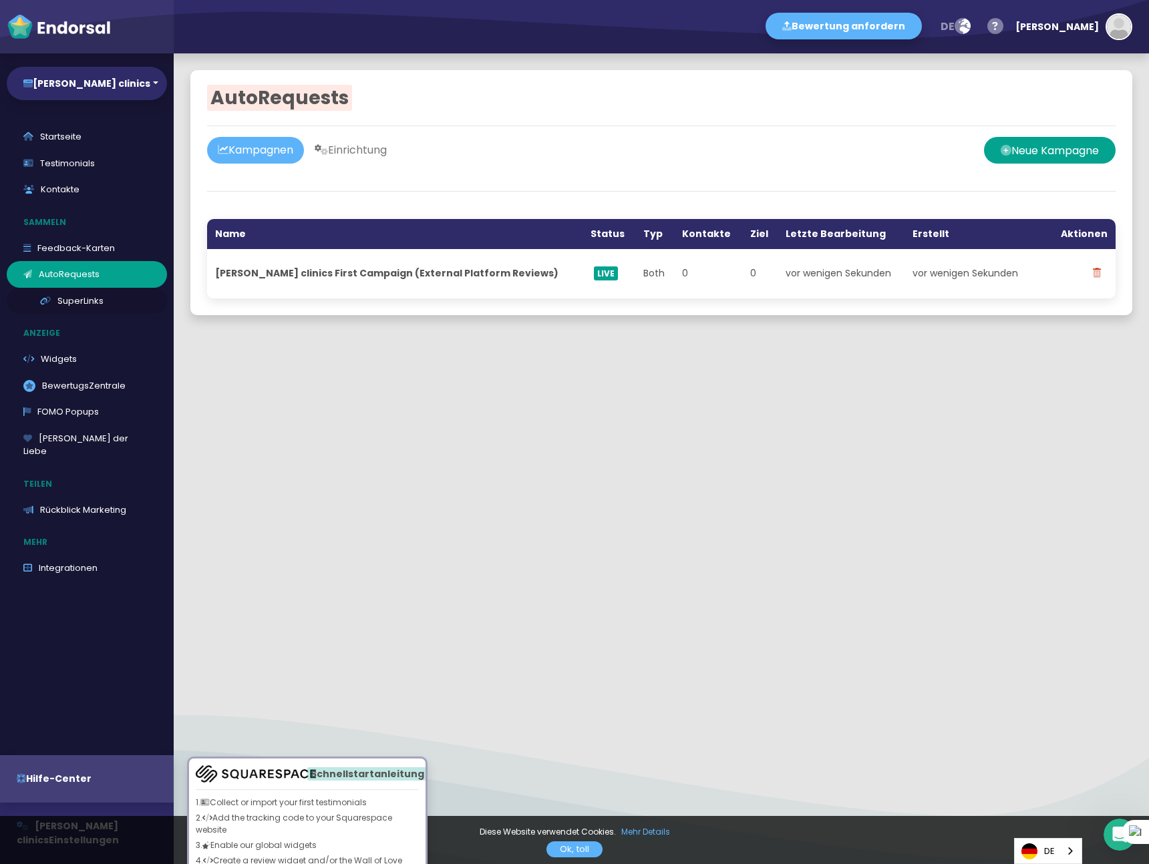
click at [78, 305] on link "SuperLinks" at bounding box center [87, 301] width 160 height 27
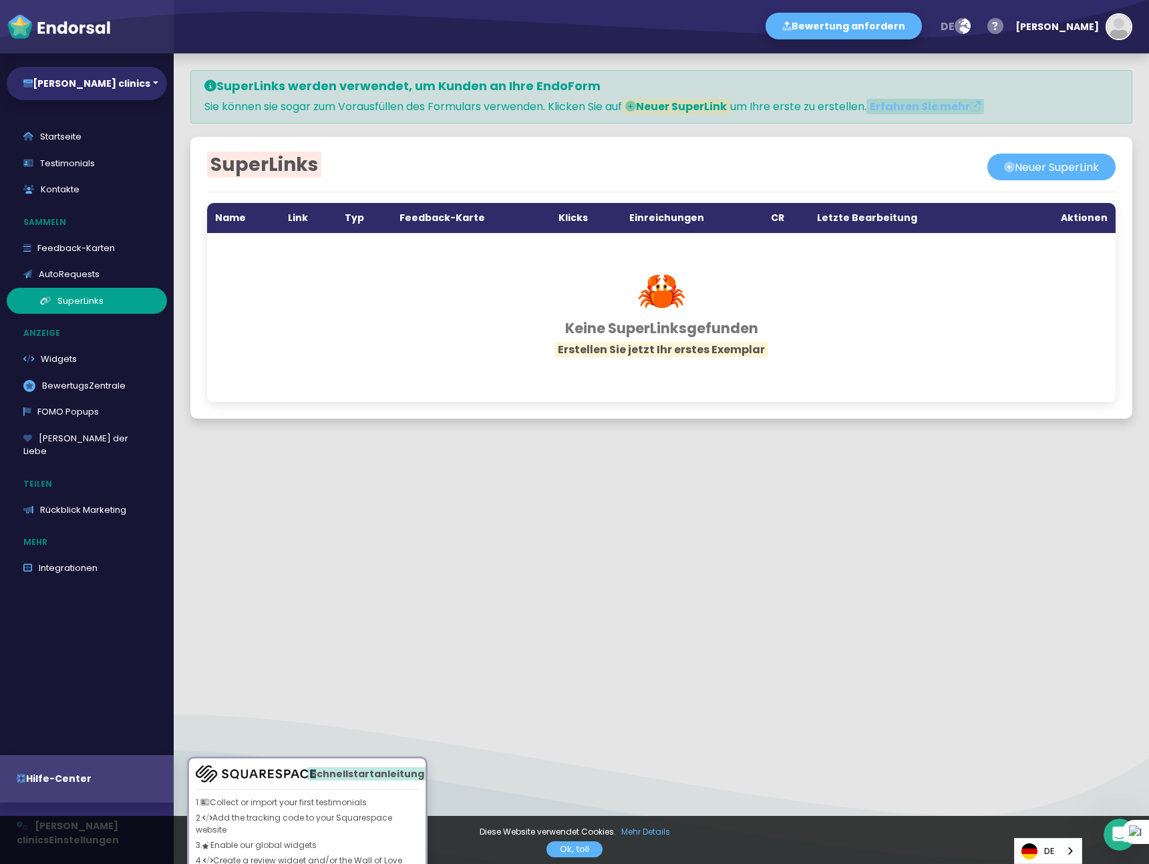
click at [78, 304] on link "SuperLinks" at bounding box center [87, 301] width 160 height 27
click at [75, 360] on link "Widgets" at bounding box center [87, 359] width 160 height 27
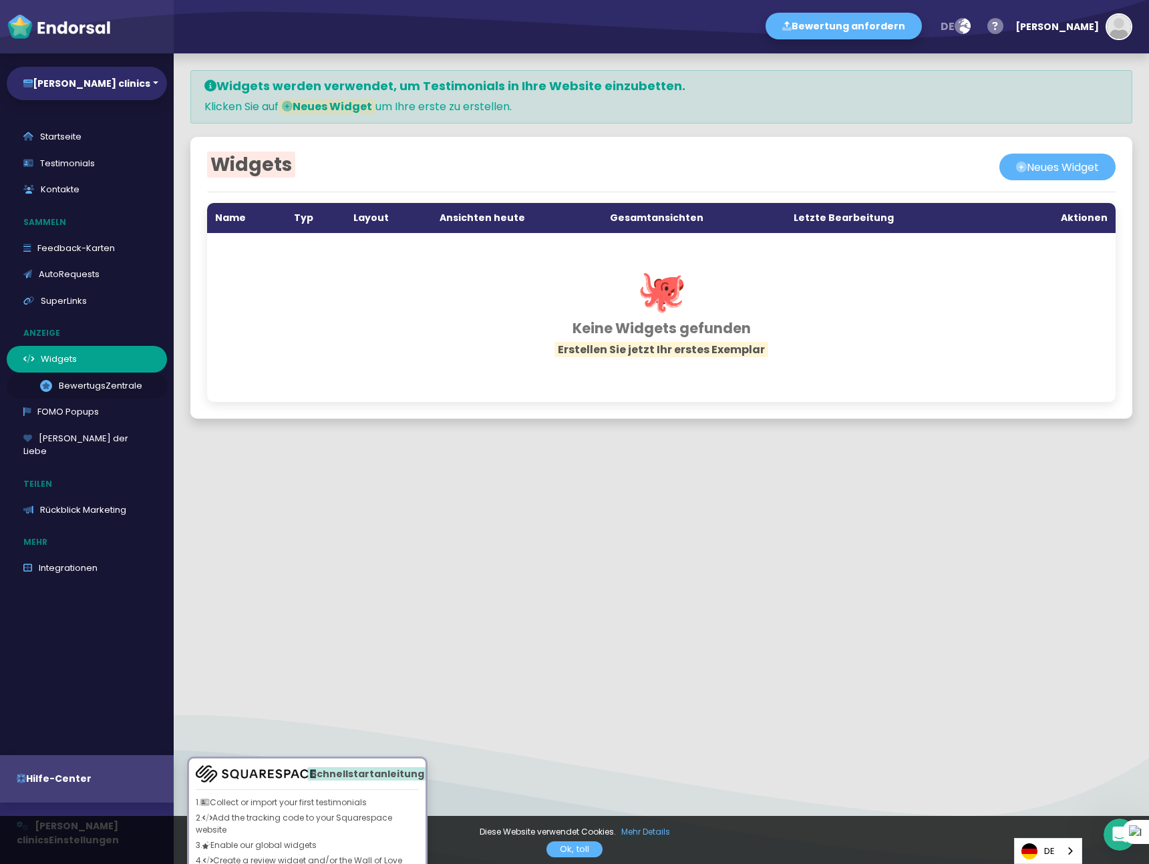
click at [79, 386] on link ".review-hq-icon-1{opacity:0.5;} BewertugsZentrale" at bounding box center [87, 386] width 160 height 27
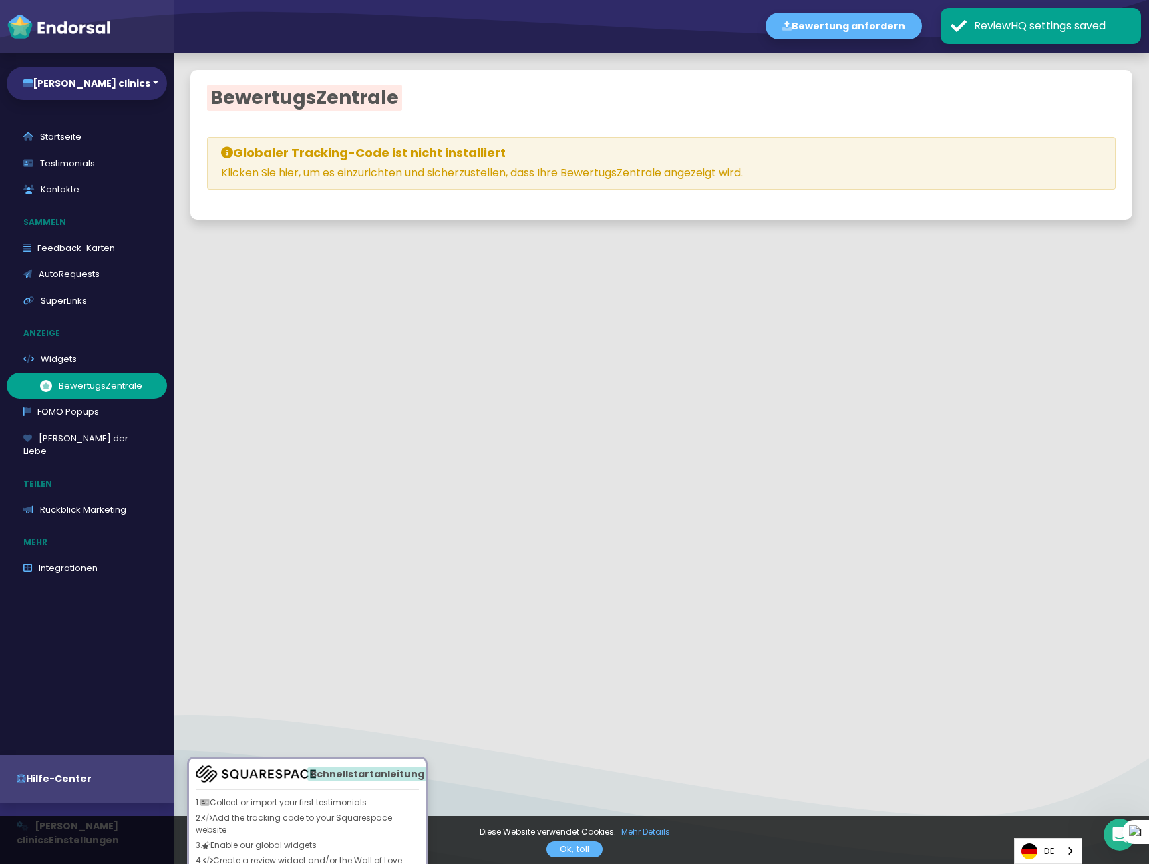
select select
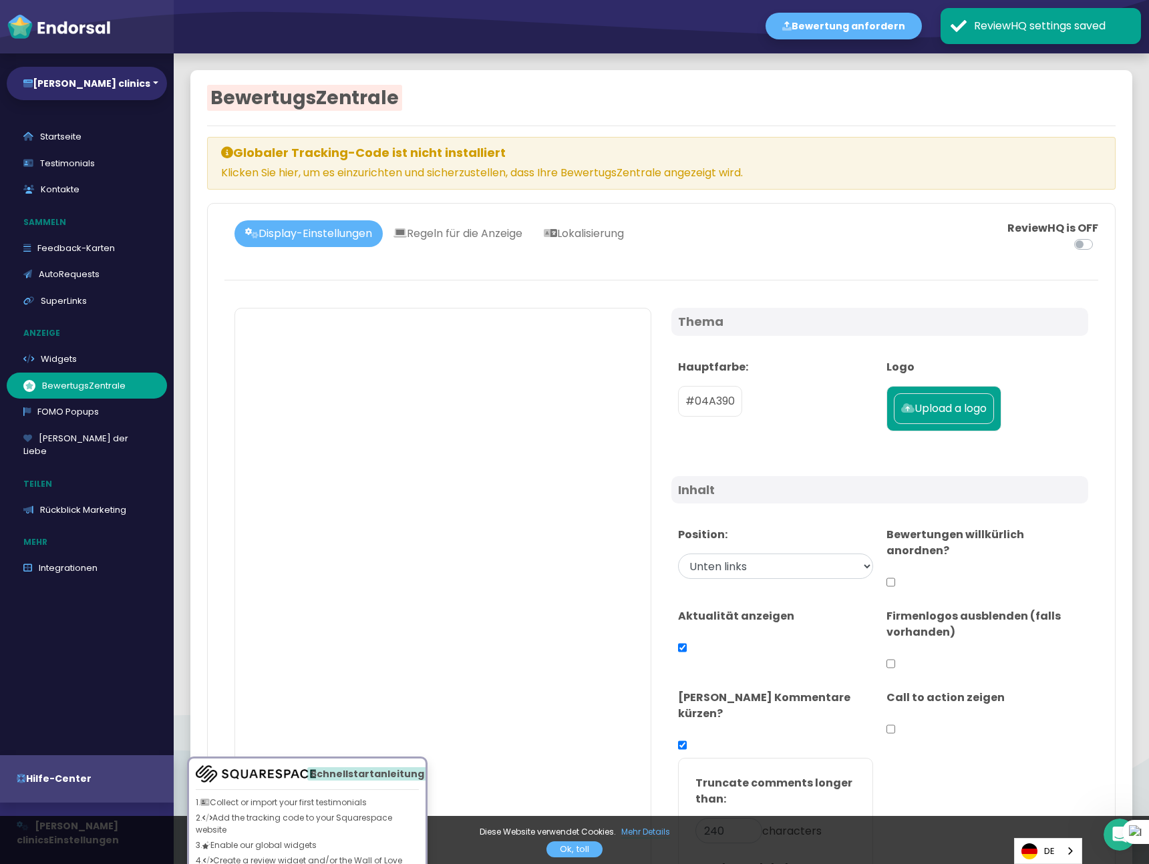
click at [124, 842] on div "Diese Website verwendet Cookies. Mehr Details Ok, toll" at bounding box center [574, 840] width 1149 height 48
click at [115, 843] on div "Diese Website verwendet Cookies. Mehr Details Ok, toll" at bounding box center [574, 840] width 1149 height 48
click at [106, 846] on div "Diese Website verwendet Cookies. Mehr Details Ok, toll" at bounding box center [574, 840] width 1149 height 48
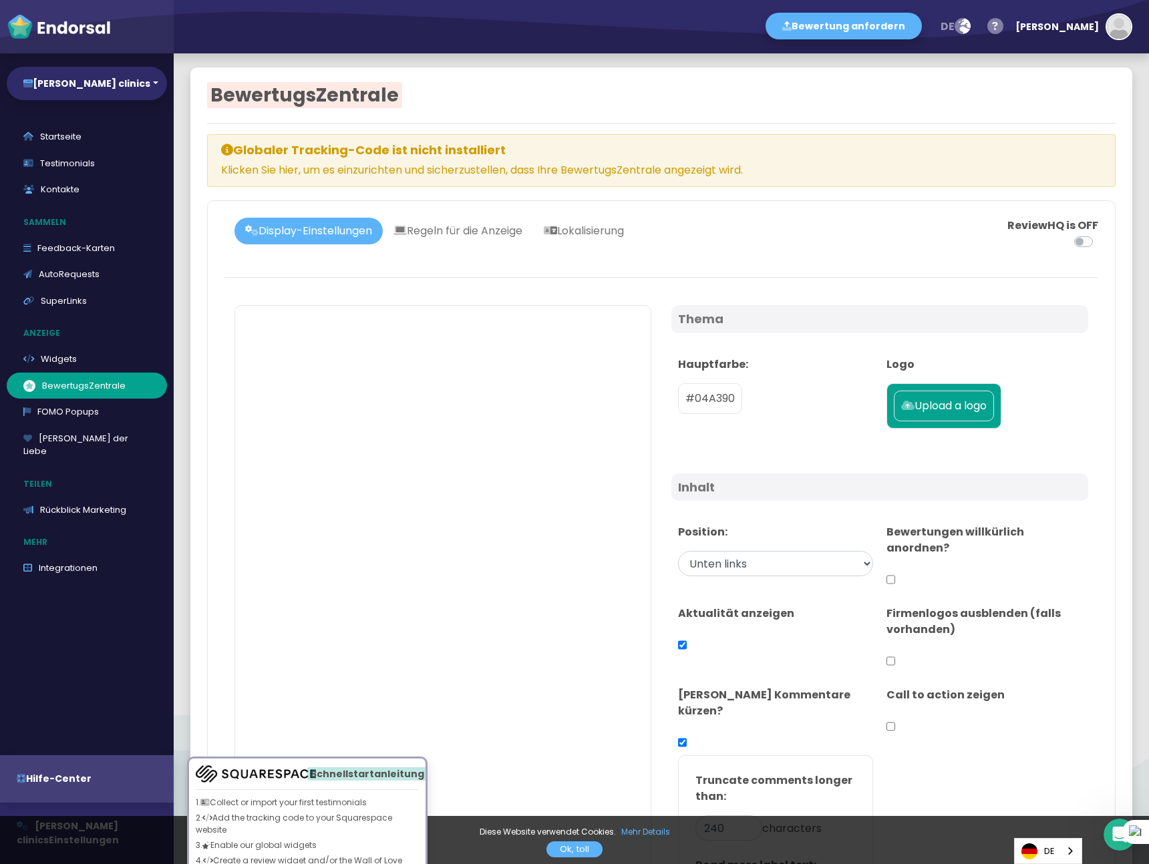
click at [328, 267] on div at bounding box center [661, 258] width 874 height 17
click at [533, 244] on link "Lokalisierung" at bounding box center [584, 231] width 102 height 27
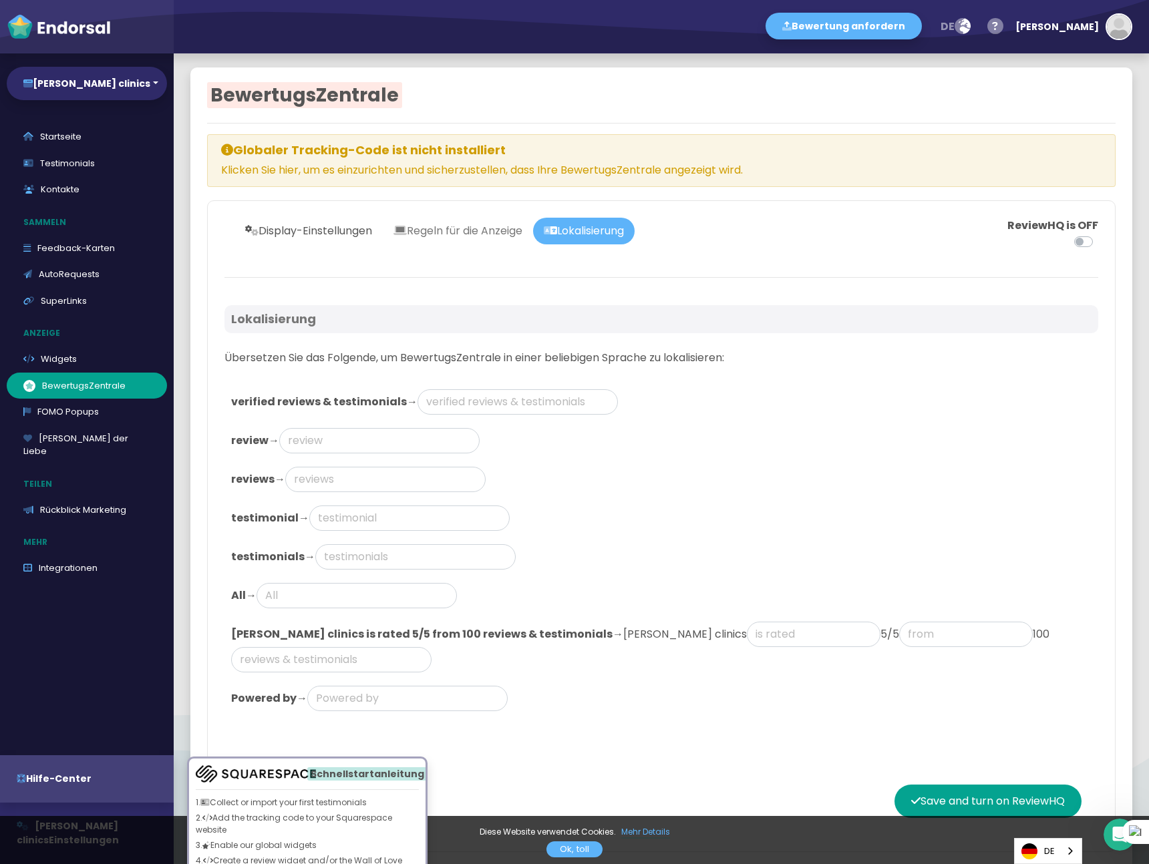
click at [316, 232] on link "Display-Einstellungen" at bounding box center [308, 231] width 148 height 27
select select
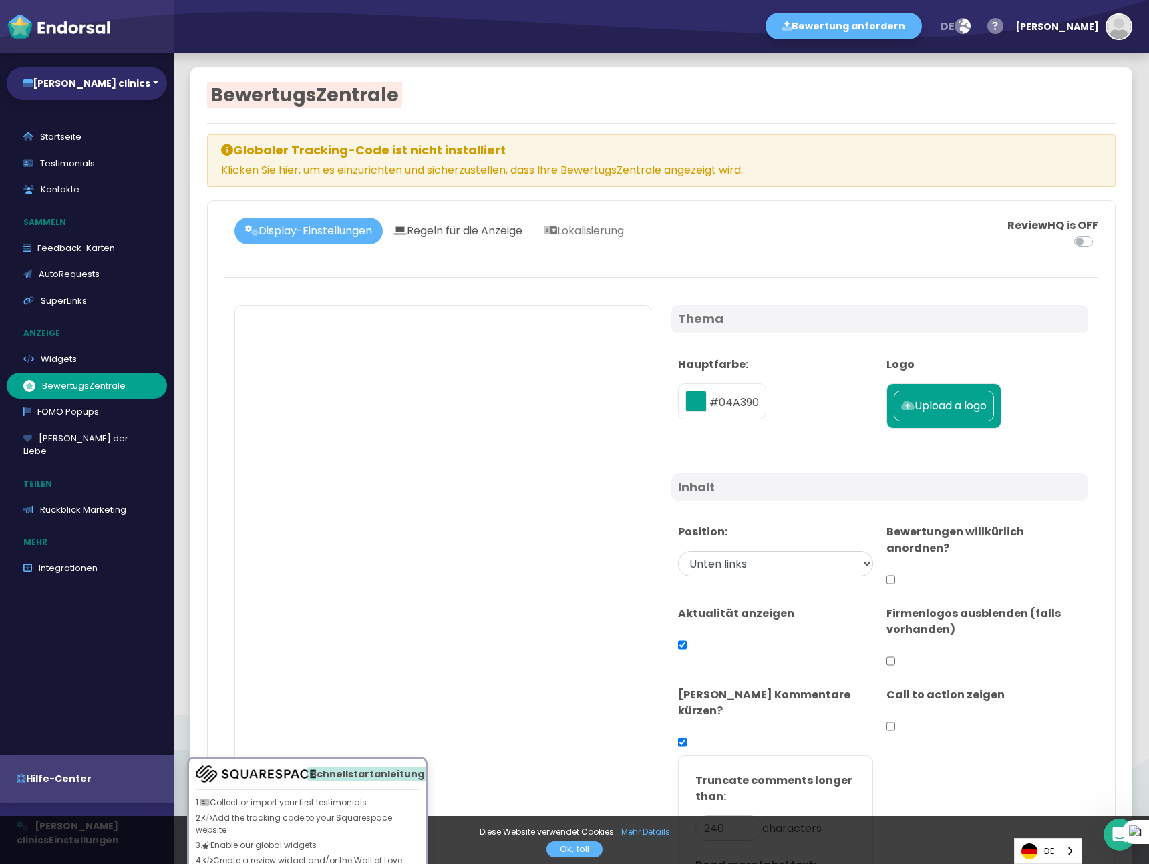
click at [431, 222] on link "Regeln für die Anzeige" at bounding box center [458, 231] width 150 height 27
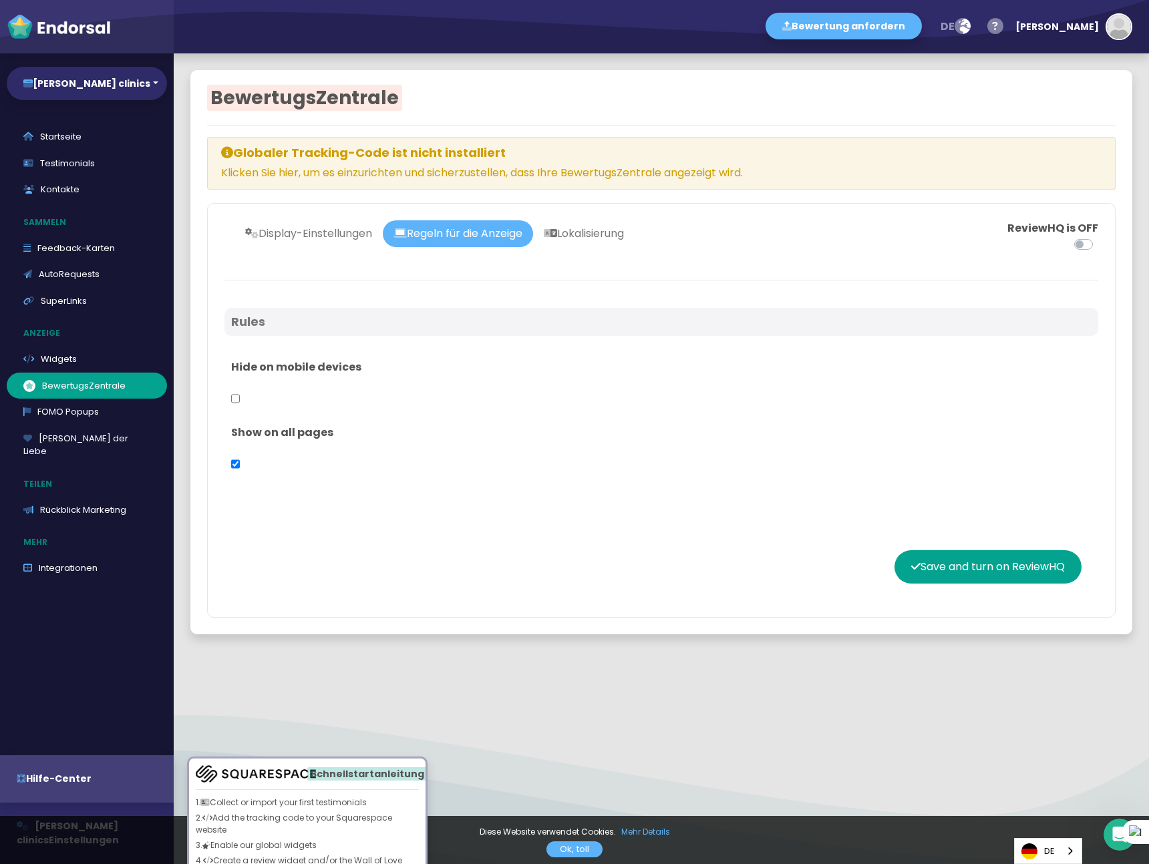
scroll to position [0, 0]
click at [341, 224] on link "Display-Einstellungen" at bounding box center [308, 233] width 148 height 27
select select
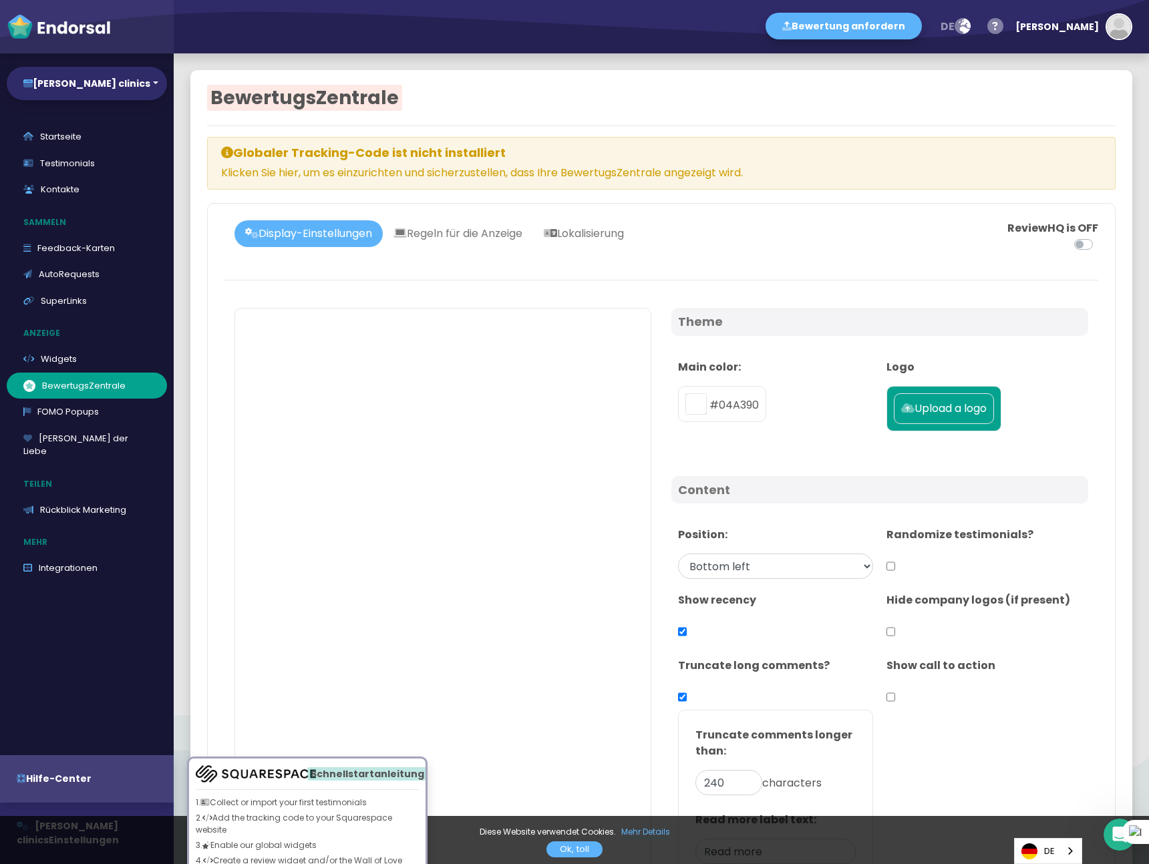
type input "#04A390"
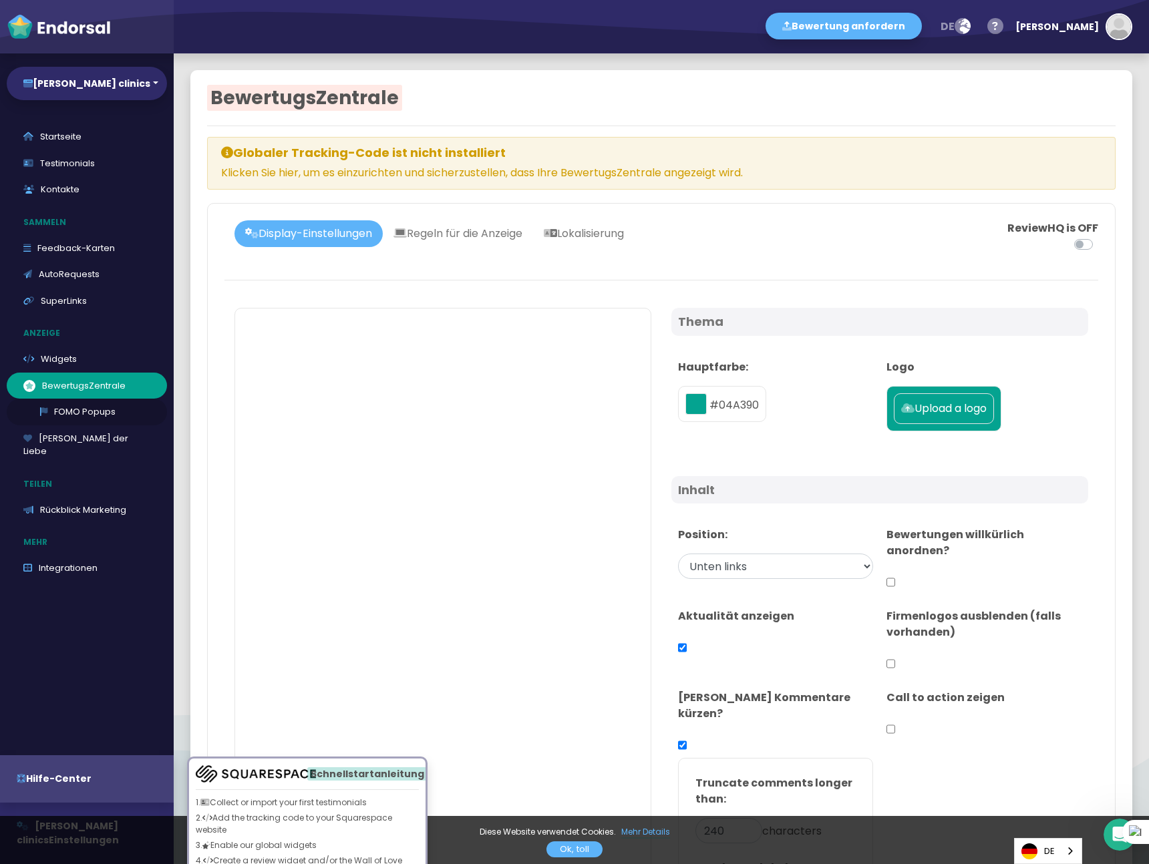
click at [84, 413] on link "FOMO Popups" at bounding box center [87, 412] width 160 height 27
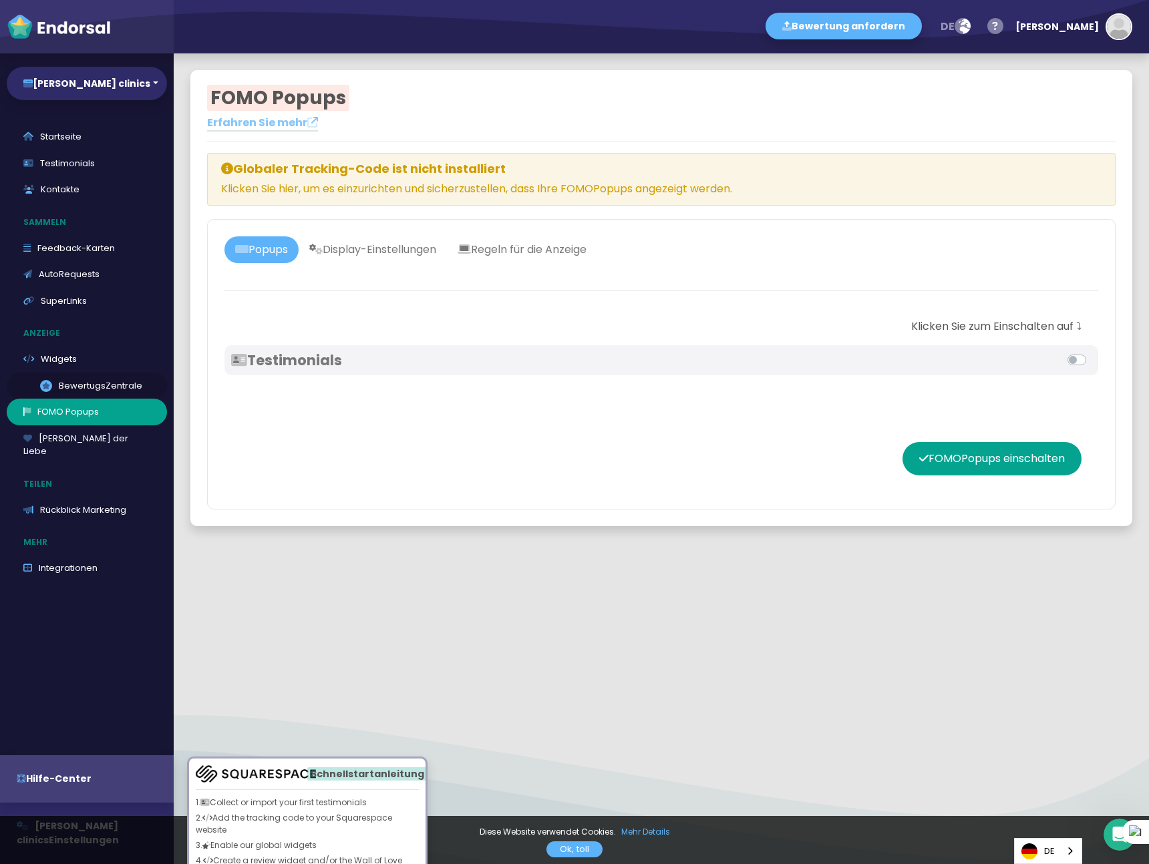
click at [90, 392] on link ".review-hq-icon-1{opacity:0.5;} BewertugsZentrale" at bounding box center [87, 386] width 160 height 27
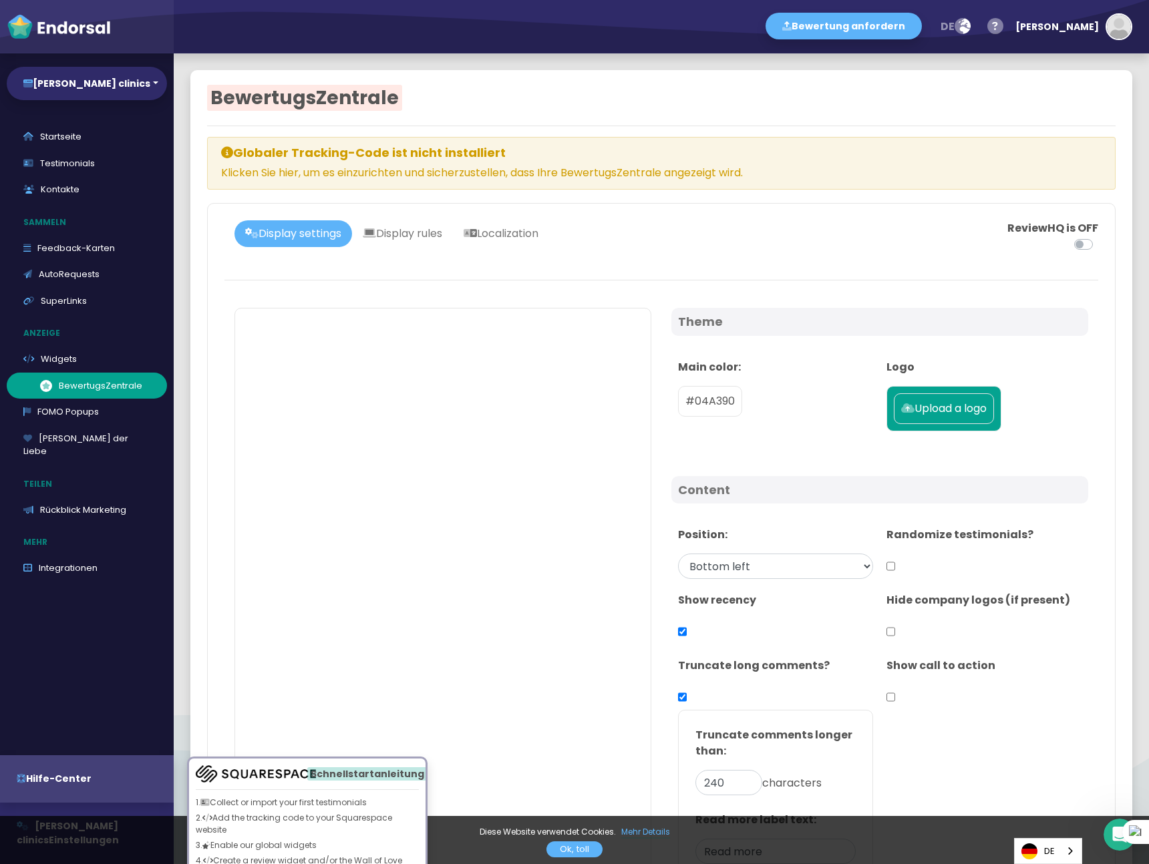
select select "1"
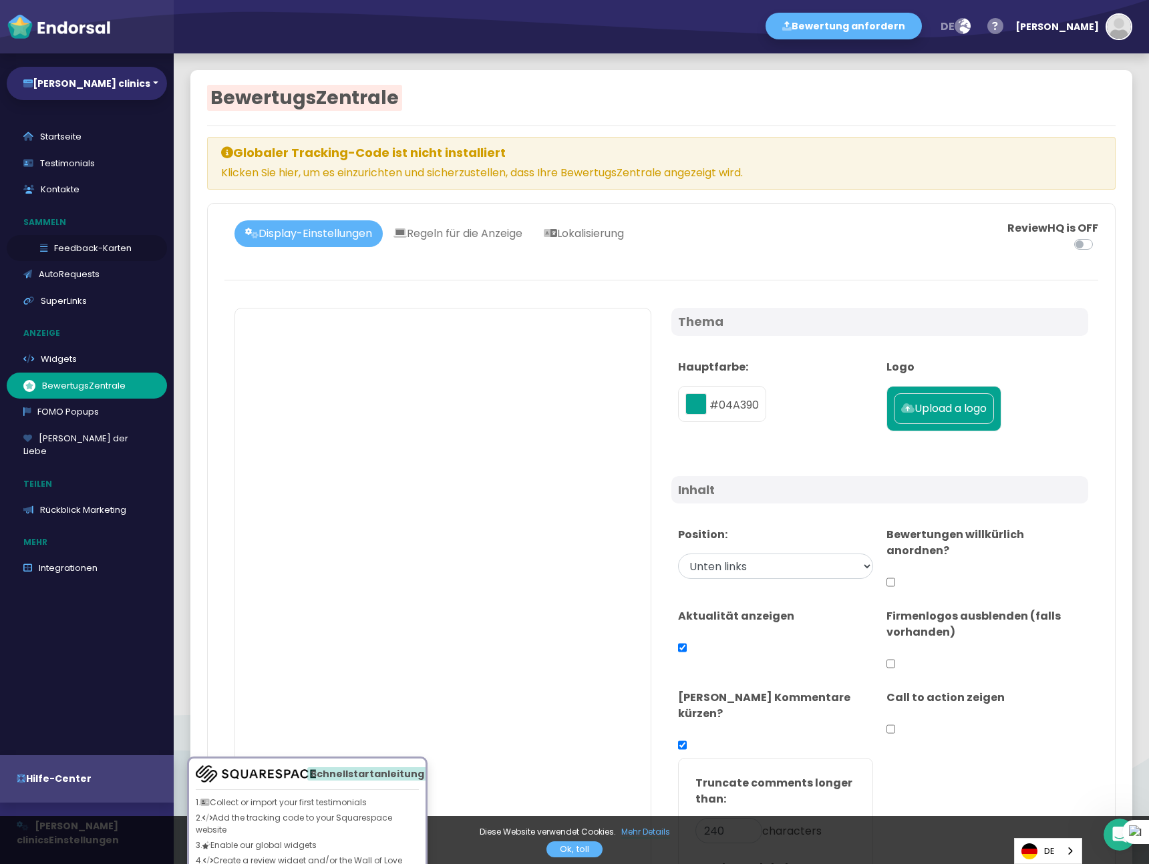
click at [88, 247] on link "Feedback-Karten" at bounding box center [87, 248] width 160 height 27
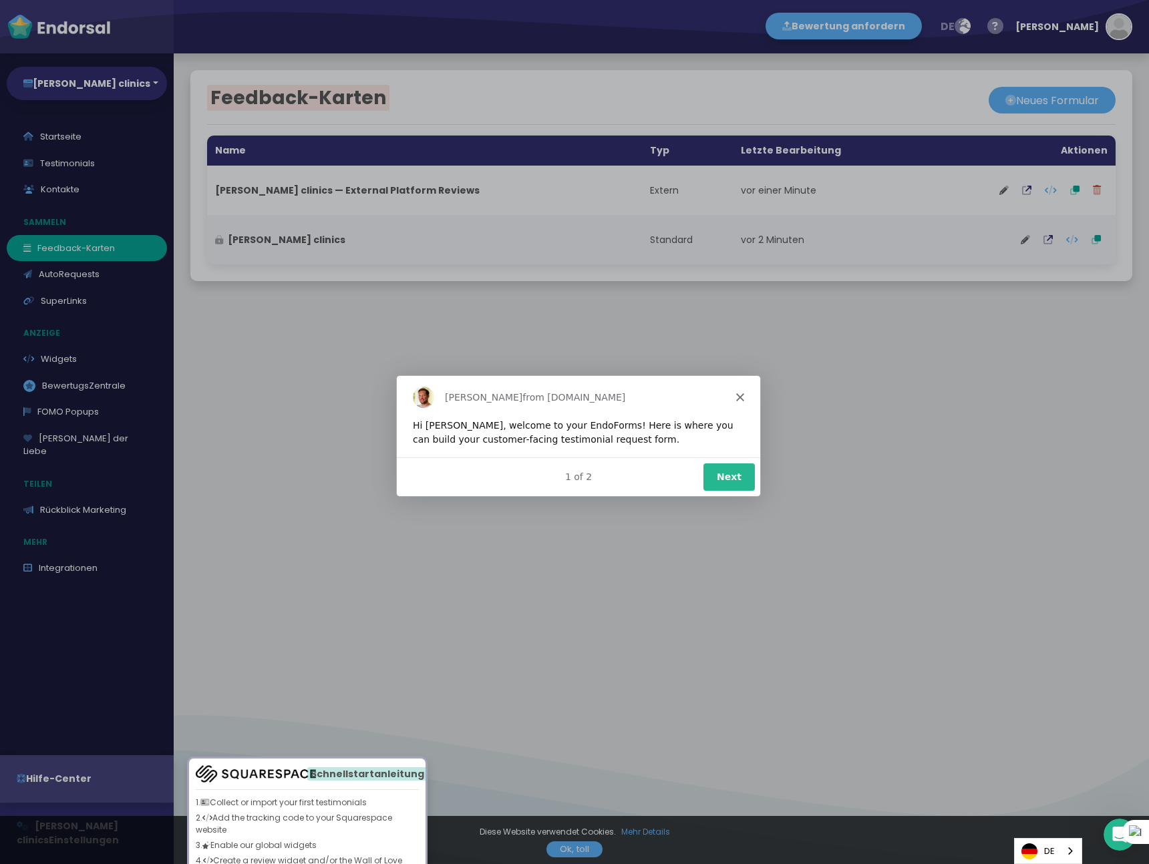
click at [748, 399] on div "[PERSON_NAME] from [DOMAIN_NAME]" at bounding box center [577, 396] width 363 height 43
click at [739, 393] on icon "Close" at bounding box center [739, 397] width 8 height 8
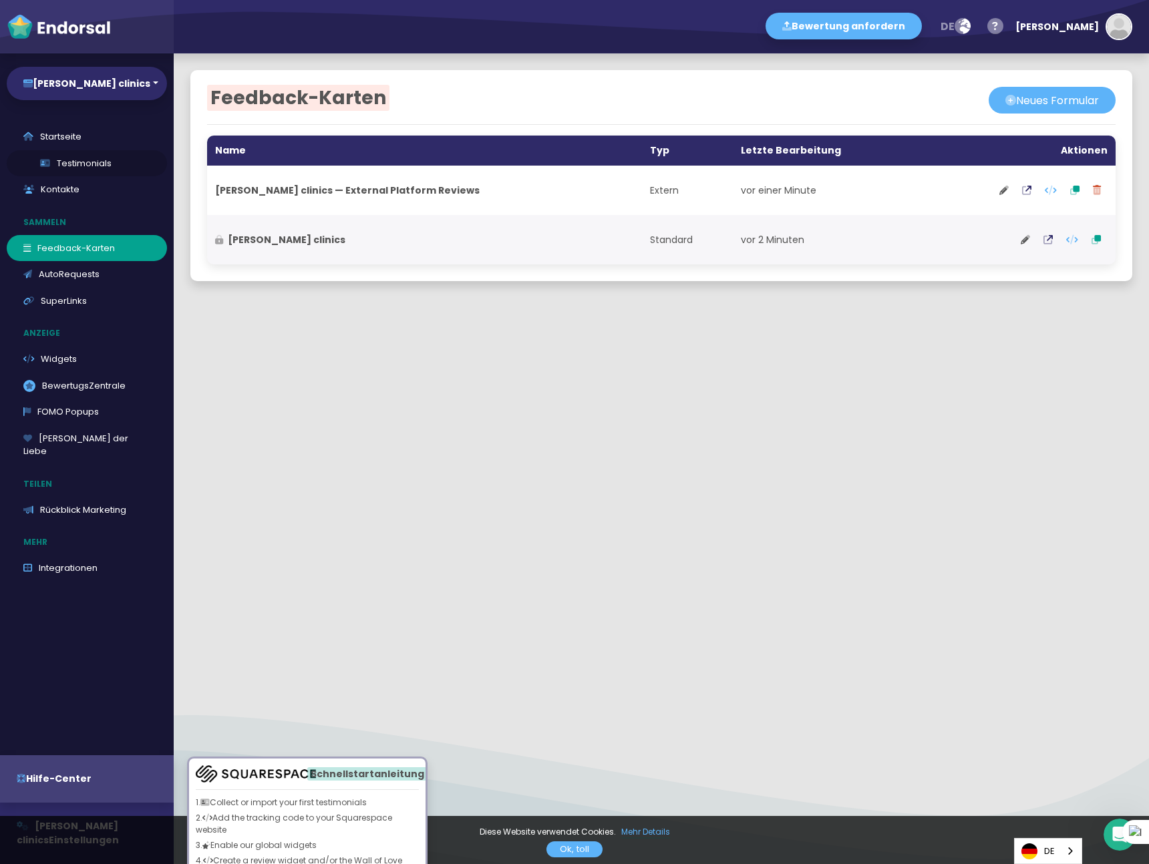
click at [85, 169] on link "Testimonials" at bounding box center [87, 163] width 160 height 27
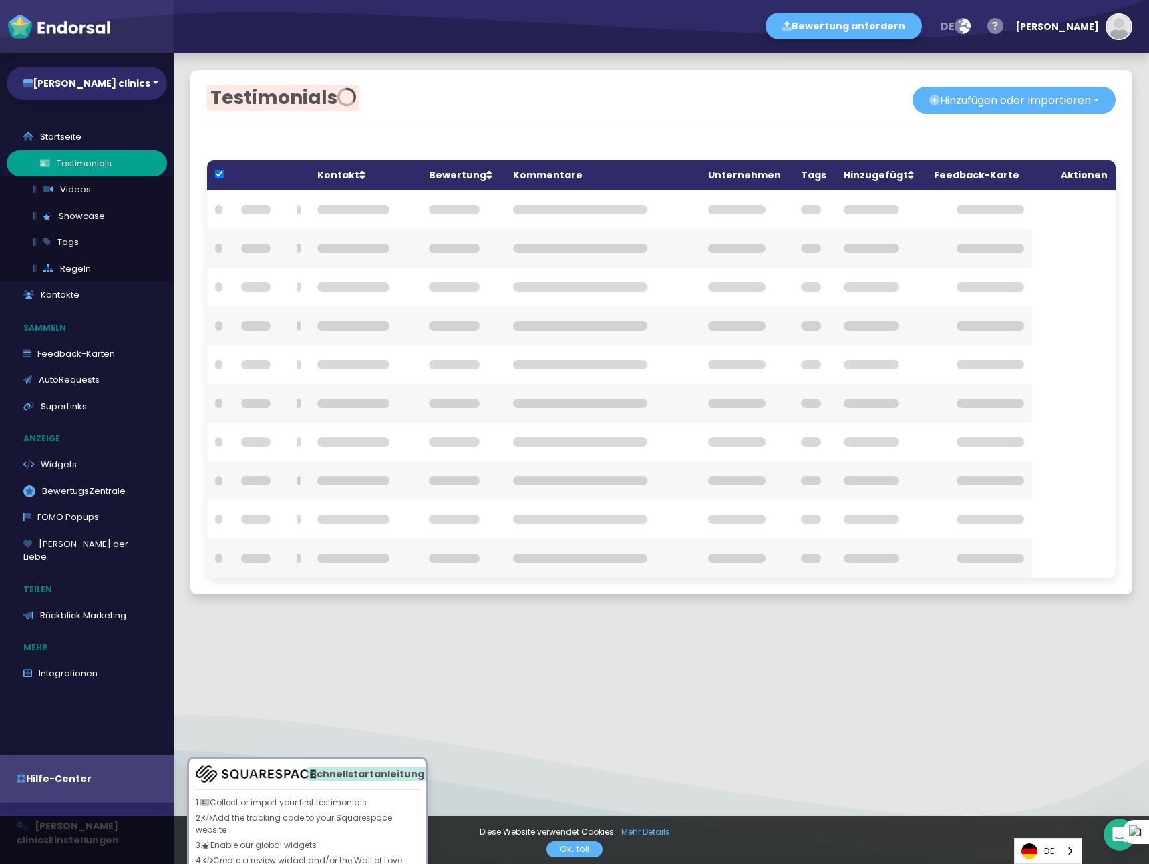
checkbox input "true"
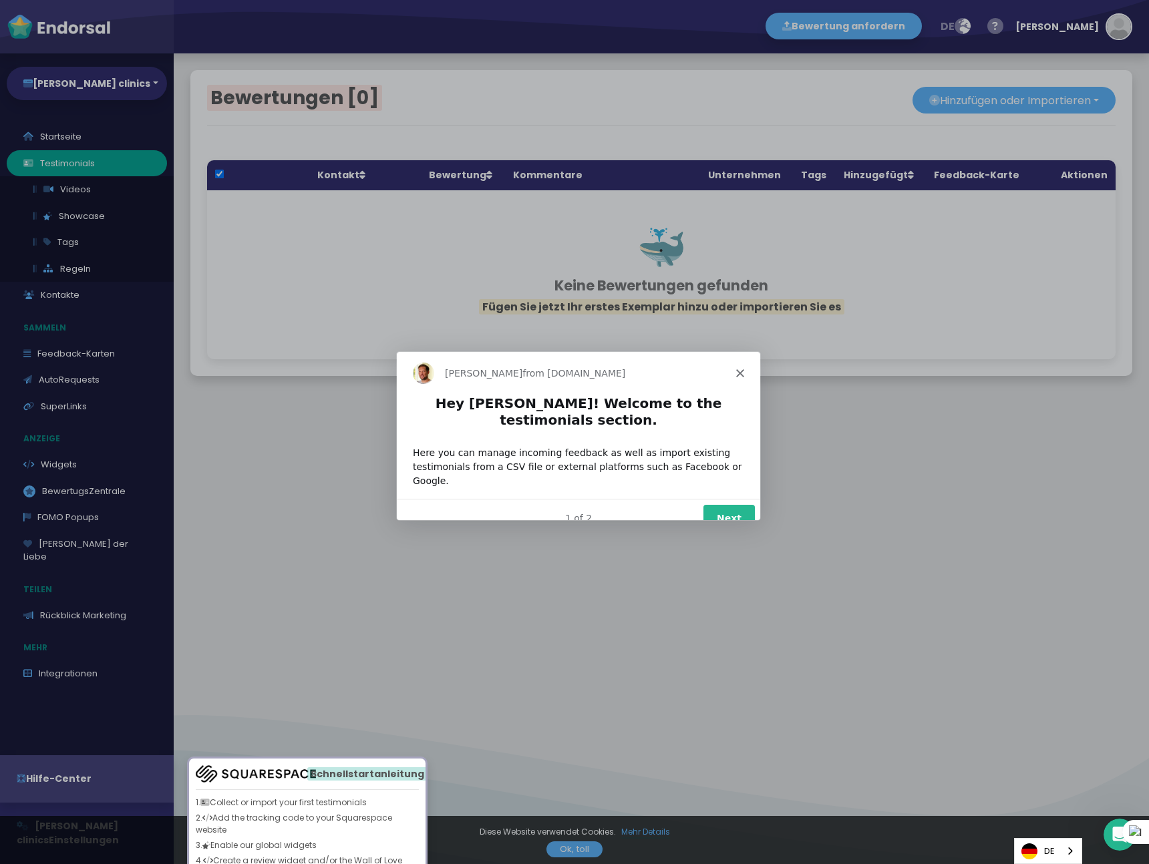
click at [742, 376] on div "[PERSON_NAME] from [DOMAIN_NAME]" at bounding box center [577, 372] width 363 height 43
click at [750, 375] on div "[PERSON_NAME] from [DOMAIN_NAME]" at bounding box center [577, 372] width 363 height 43
click at [738, 369] on icon "Close" at bounding box center [739, 372] width 8 height 8
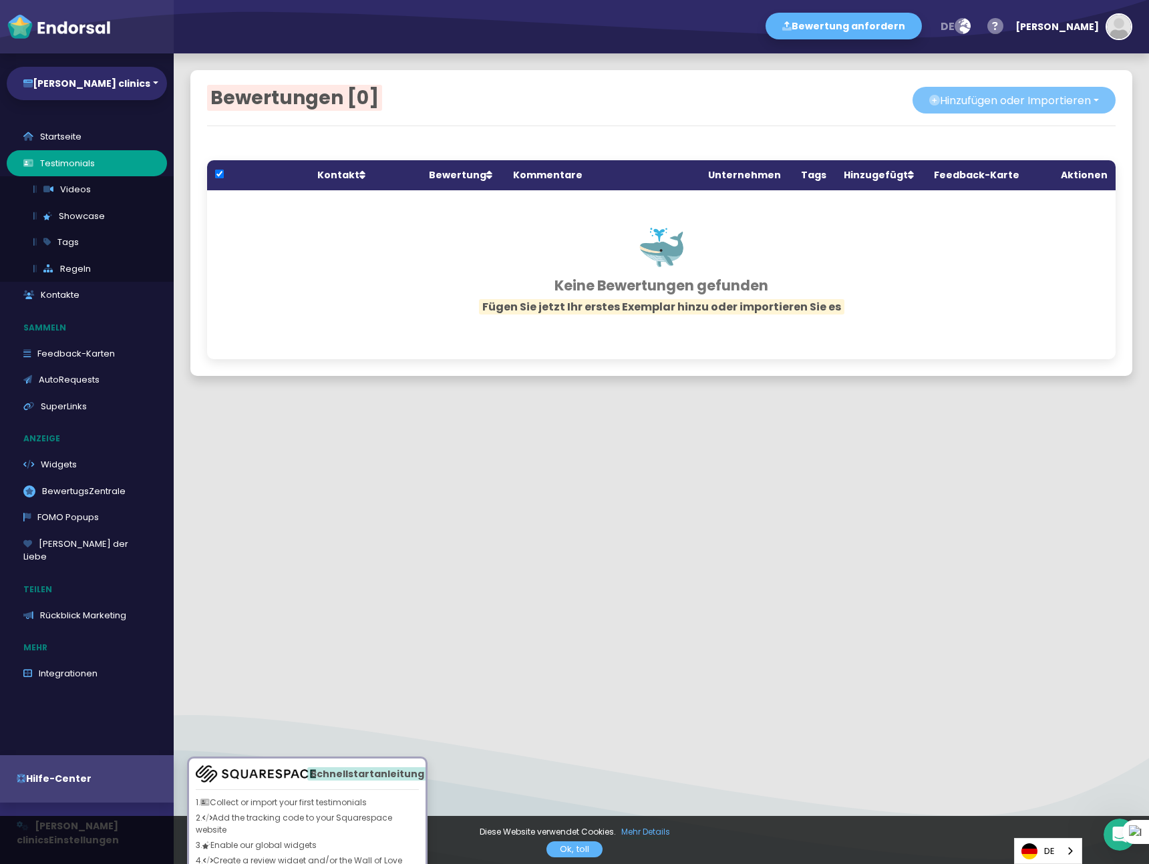
click at [1095, 93] on button "Hinzufügen oder Importieren" at bounding box center [1013, 100] width 203 height 27
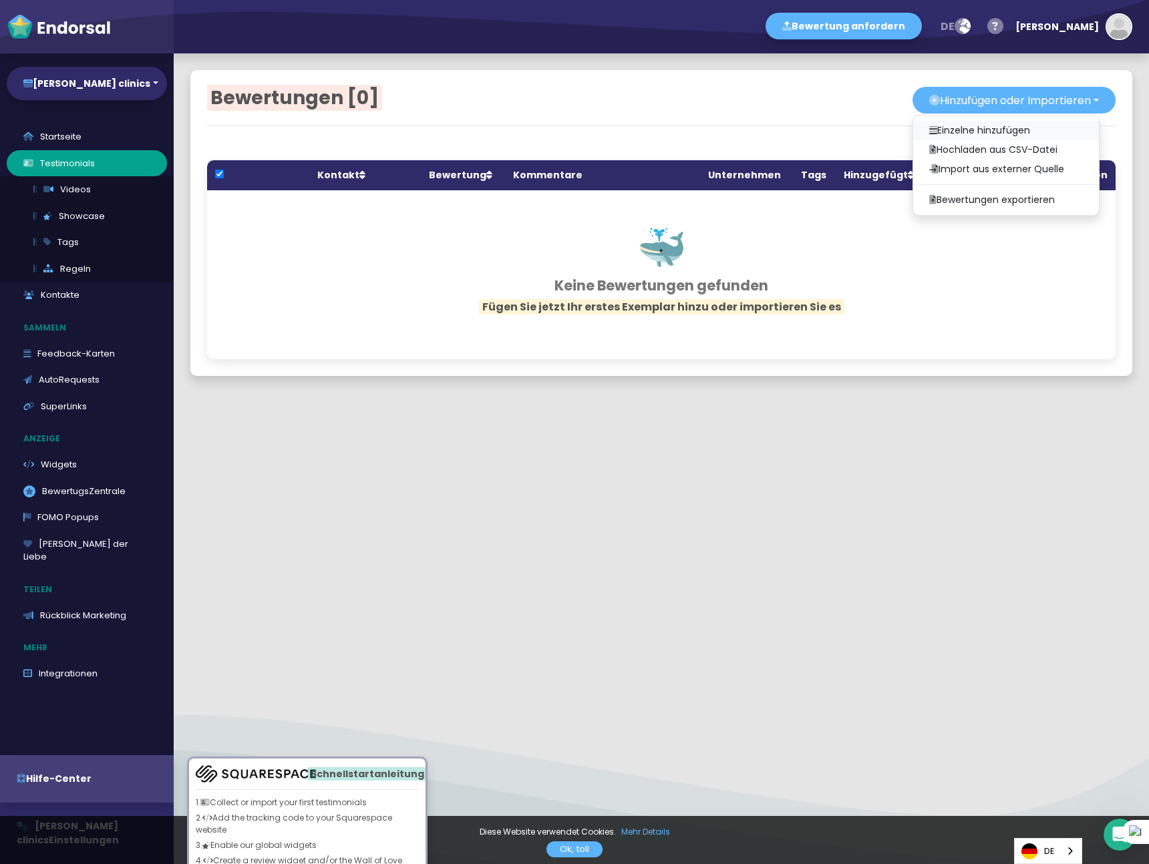
click at [1014, 129] on link "Einzelne hinzufügen" at bounding box center [1006, 130] width 186 height 19
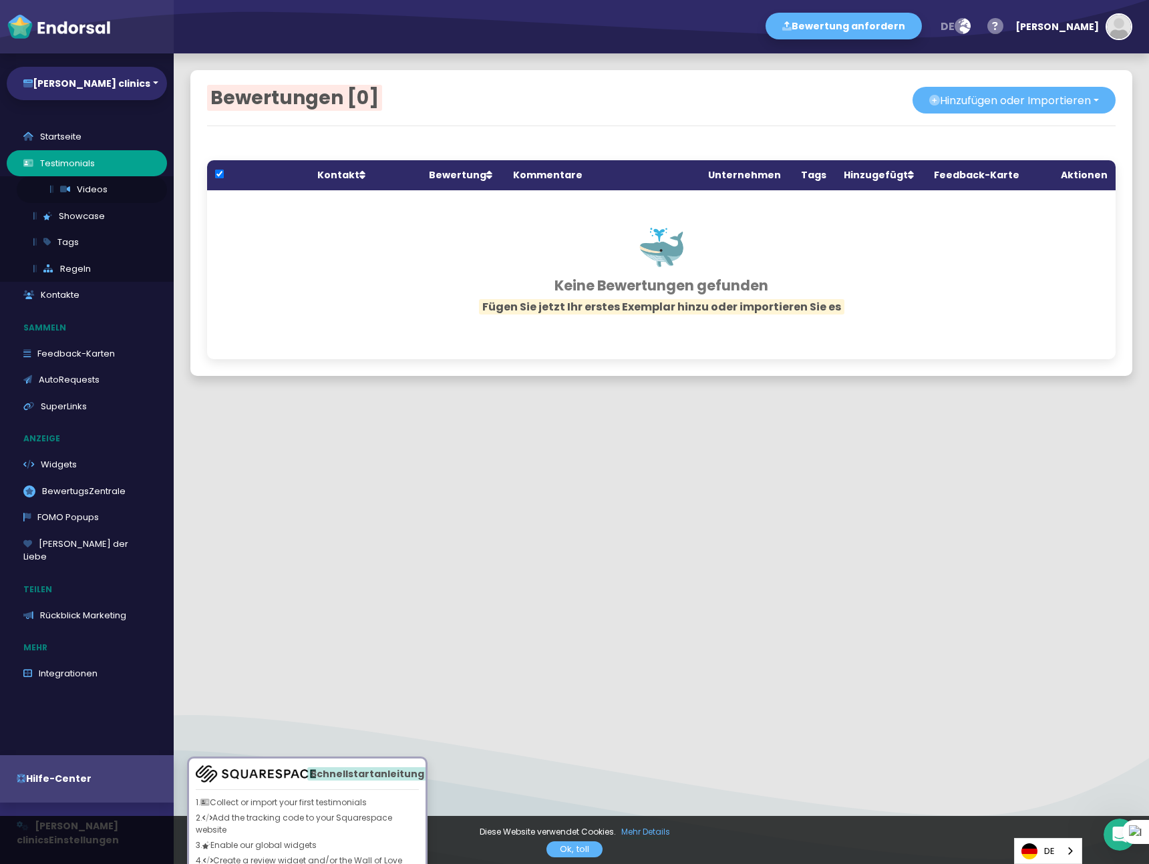
click at [87, 184] on link "Videos" at bounding box center [92, 189] width 150 height 27
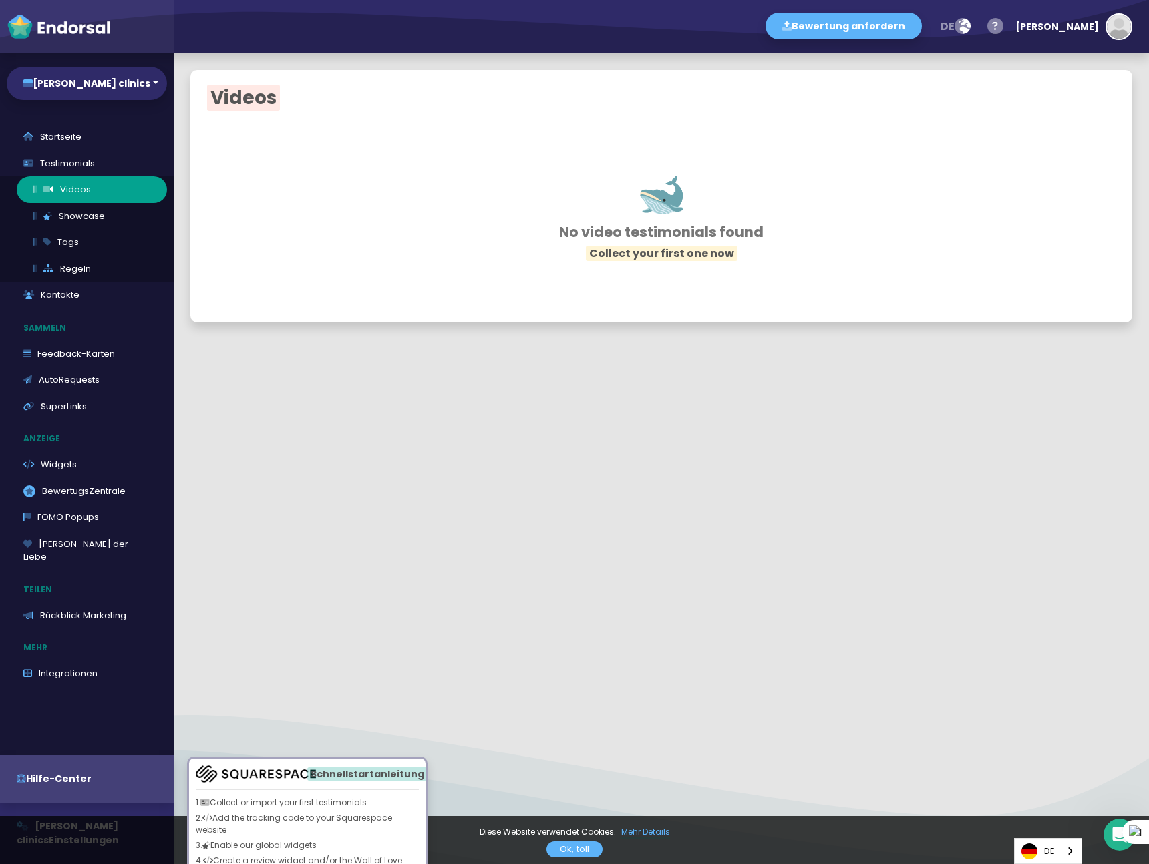
click at [703, 225] on h3 "No video testimonials found" at bounding box center [661, 232] width 842 height 17
click at [697, 254] on span "Collect your first one now" at bounding box center [662, 253] width 152 height 15
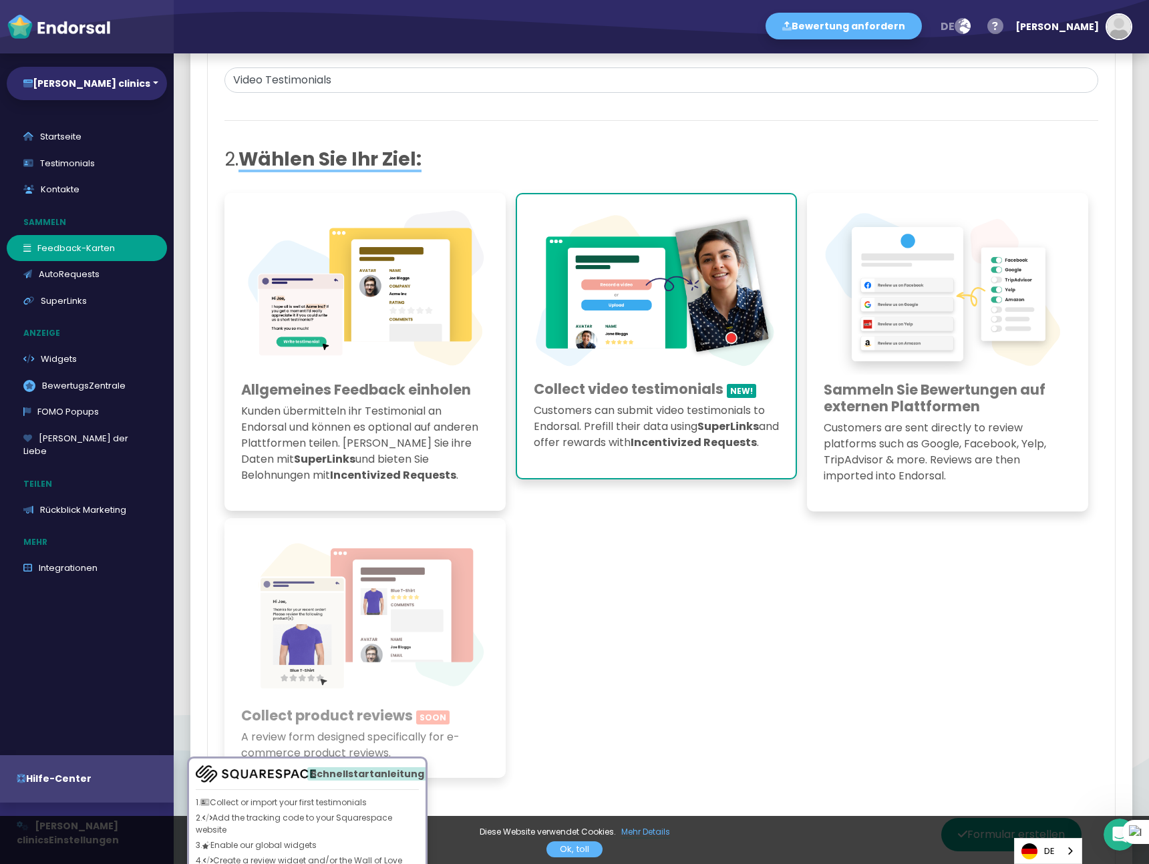
scroll to position [136, 0]
click at [672, 389] on h3 "Collect video testimonials NEW!" at bounding box center [656, 387] width 245 height 17
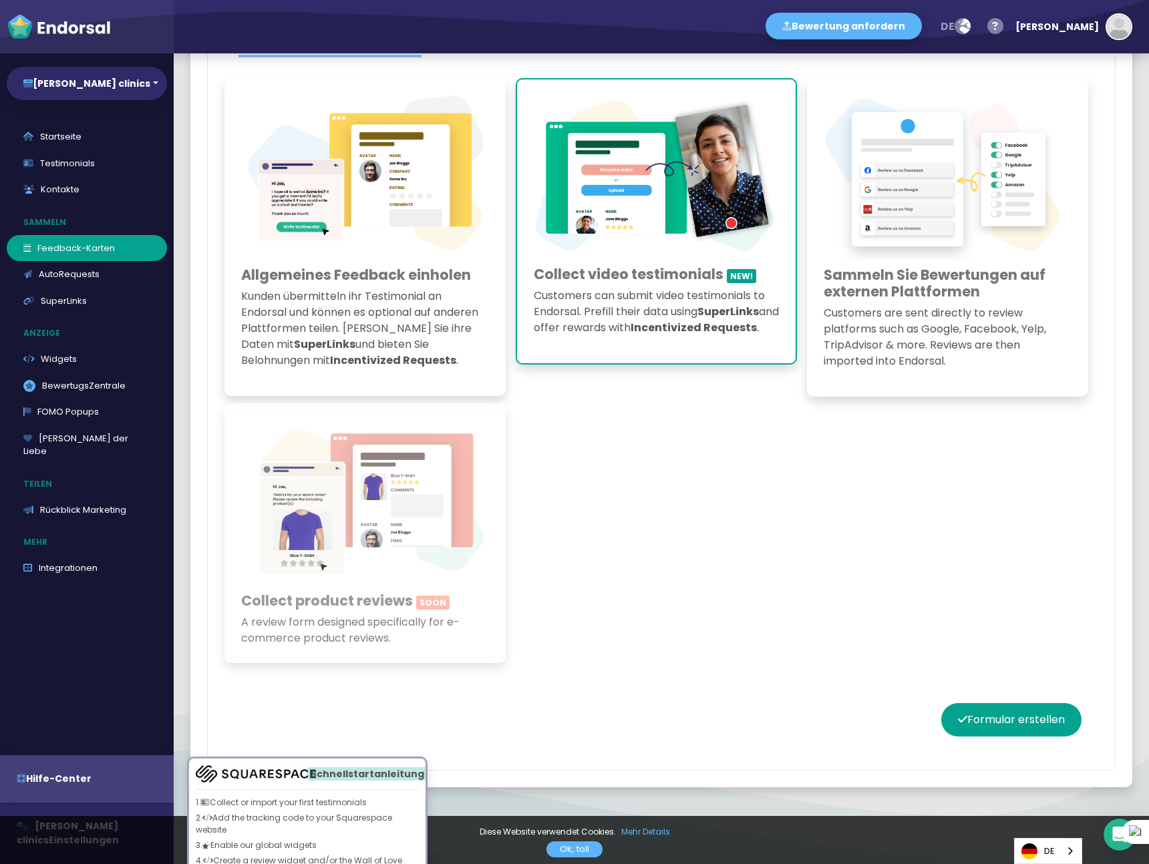
scroll to position [248, 0]
click at [1013, 713] on button "Formular erstellen" at bounding box center [1011, 720] width 140 height 33
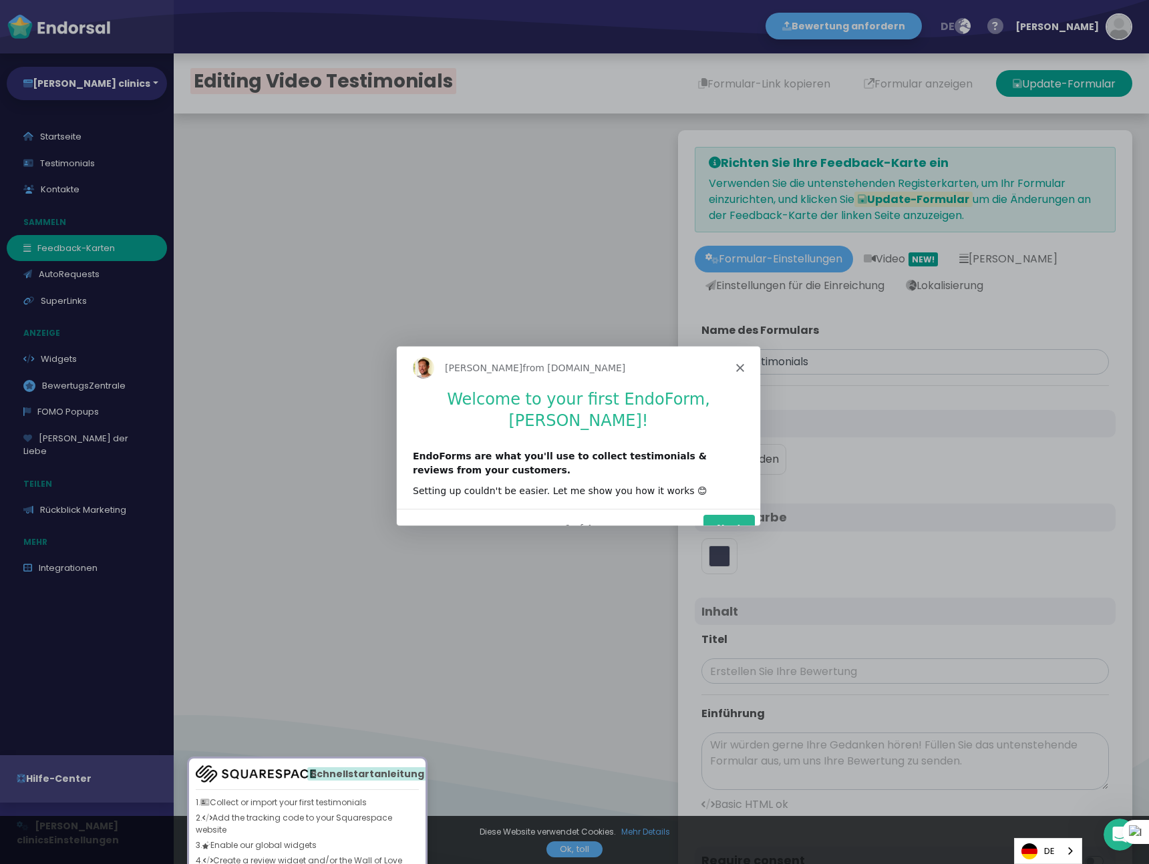
type input "#5DB3F9"
click at [729, 514] on button "Next" at bounding box center [728, 527] width 51 height 27
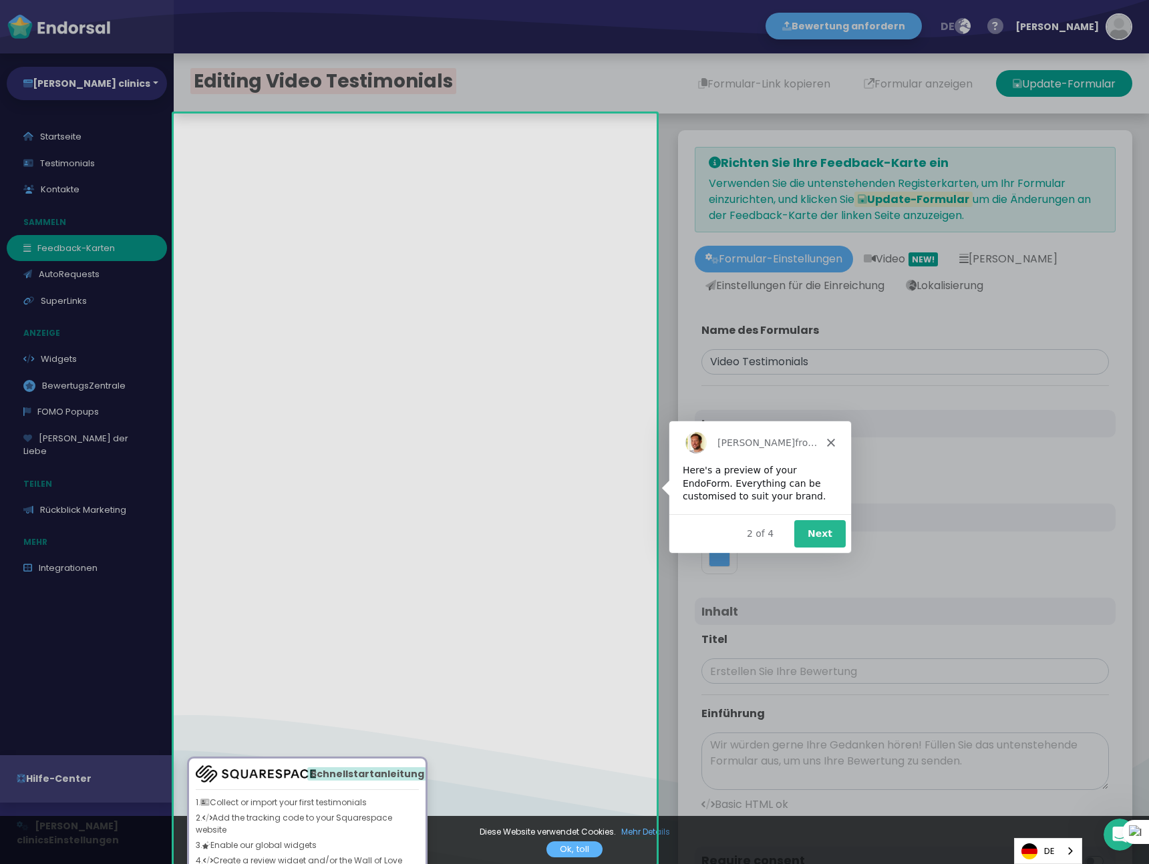
click at [813, 536] on button "Next" at bounding box center [818, 532] width 51 height 27
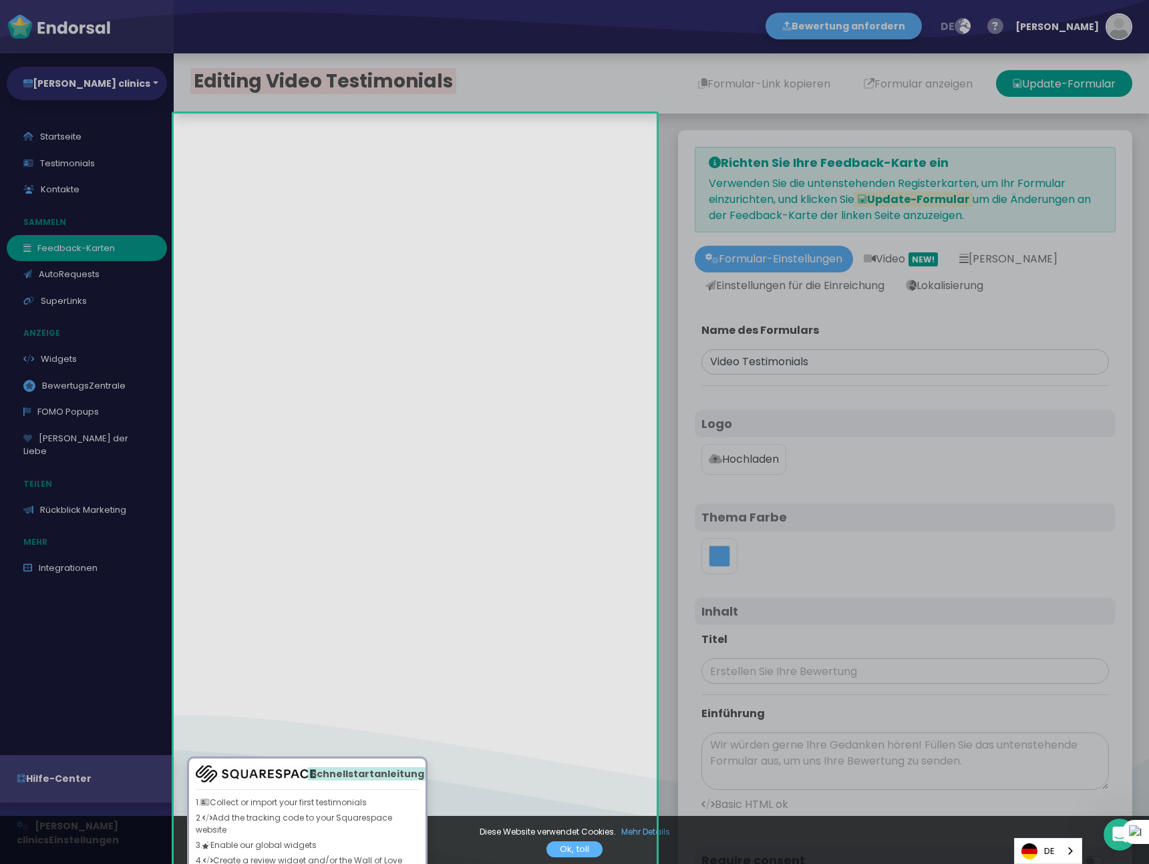
click at [814, 536] on button "Next" at bounding box center [818, 532] width 51 height 27
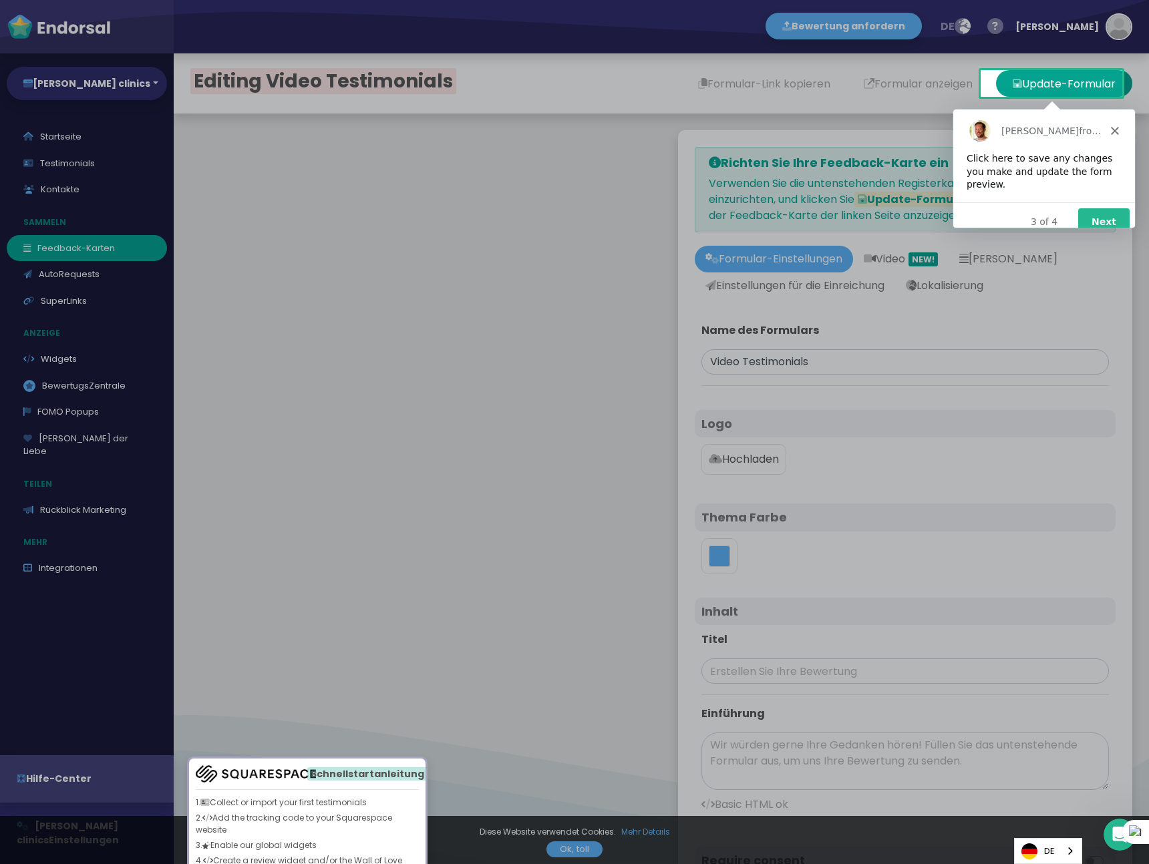
click at [1113, 128] on icon "Close" at bounding box center [1114, 130] width 8 height 8
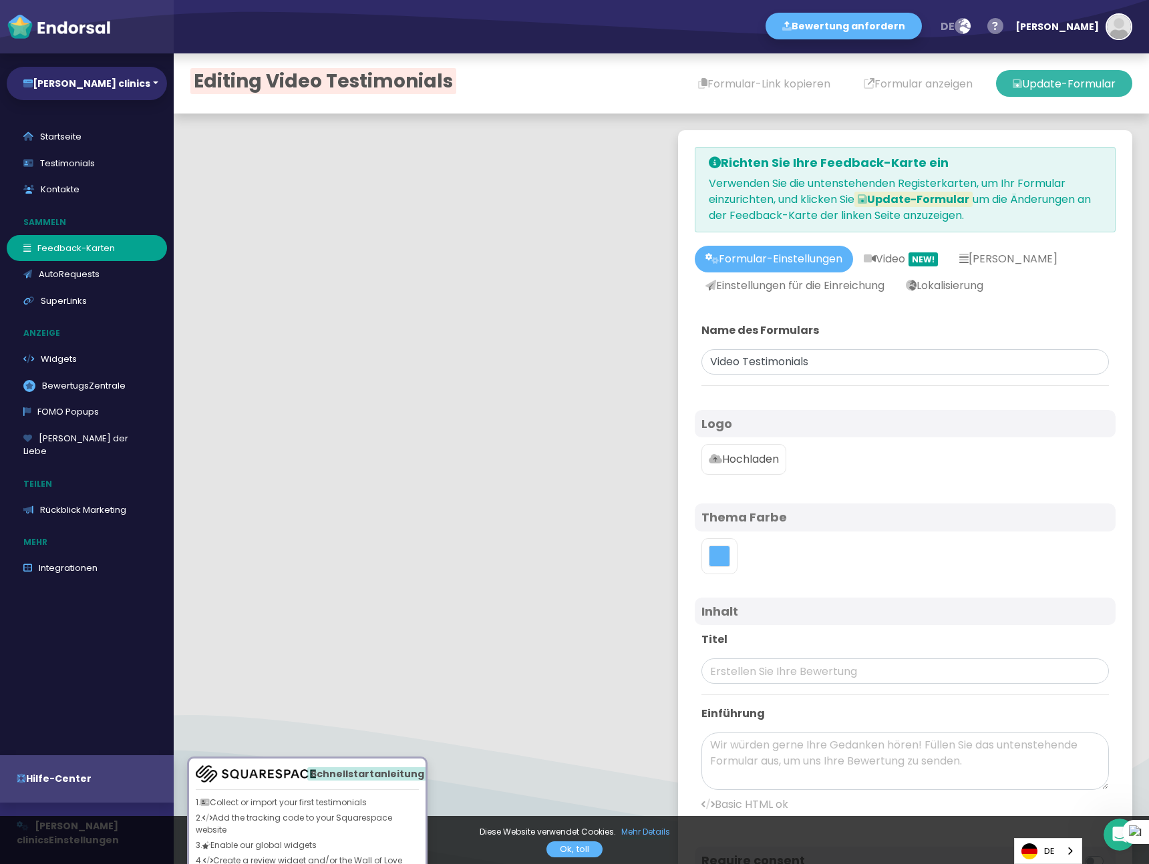
click at [1070, 85] on button "Update-Formular" at bounding box center [1064, 83] width 136 height 27
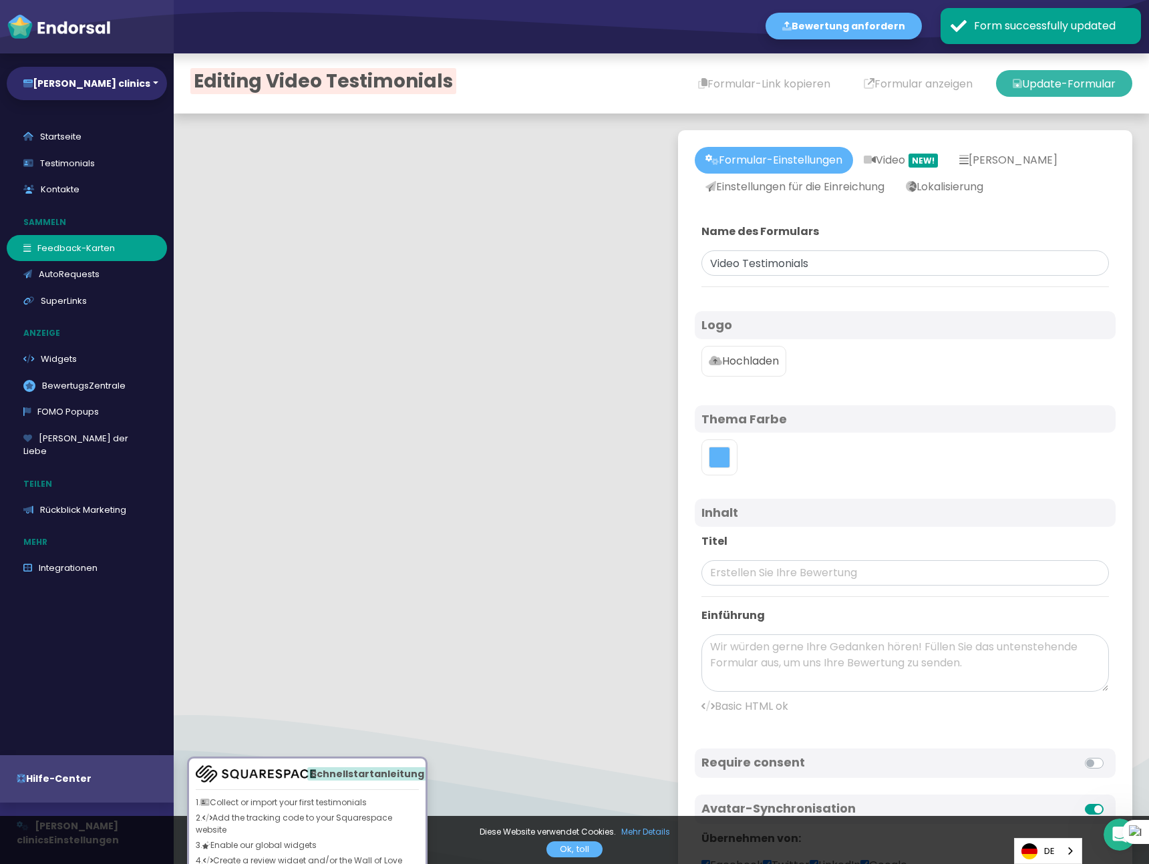
click at [1070, 85] on button "Update-Formular" at bounding box center [1064, 83] width 136 height 27
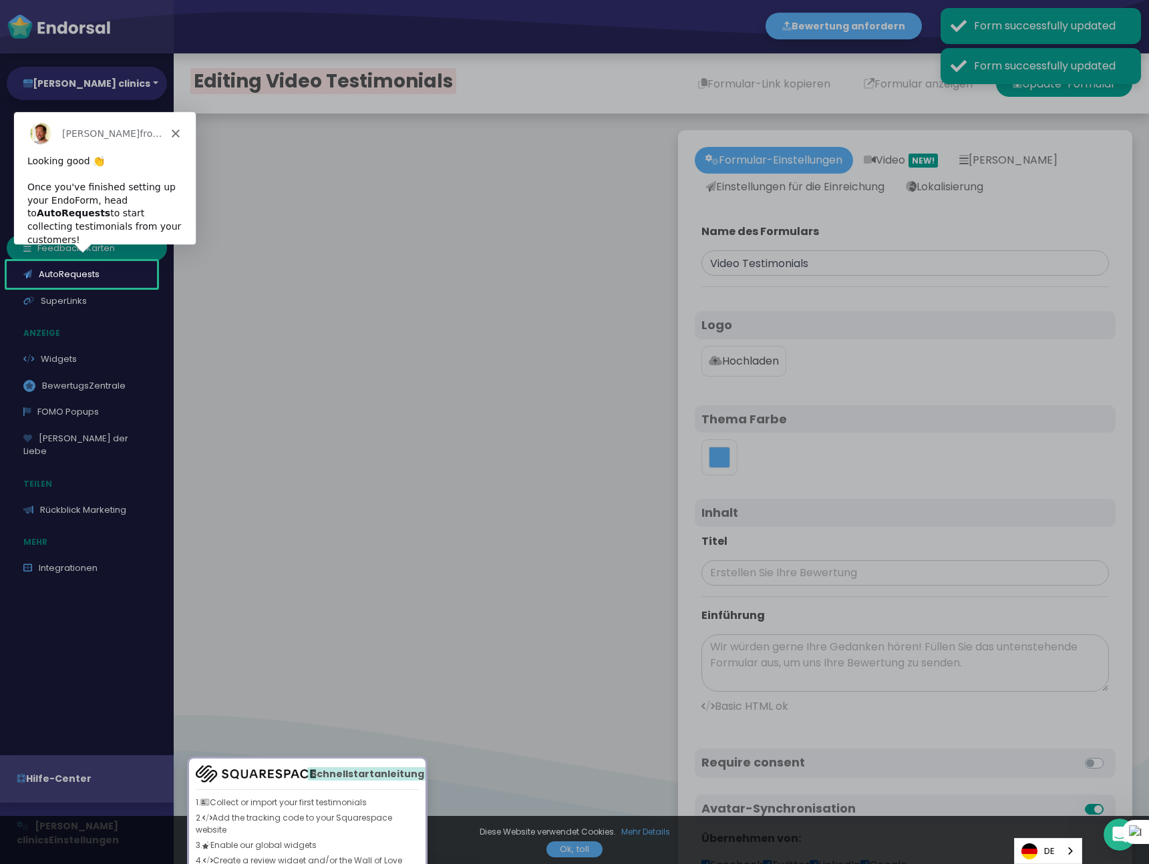
click at [617, 661] on div "Product tour overlay" at bounding box center [574, 432] width 1149 height 864
click at [174, 135] on icon "Close" at bounding box center [175, 133] width 8 height 8
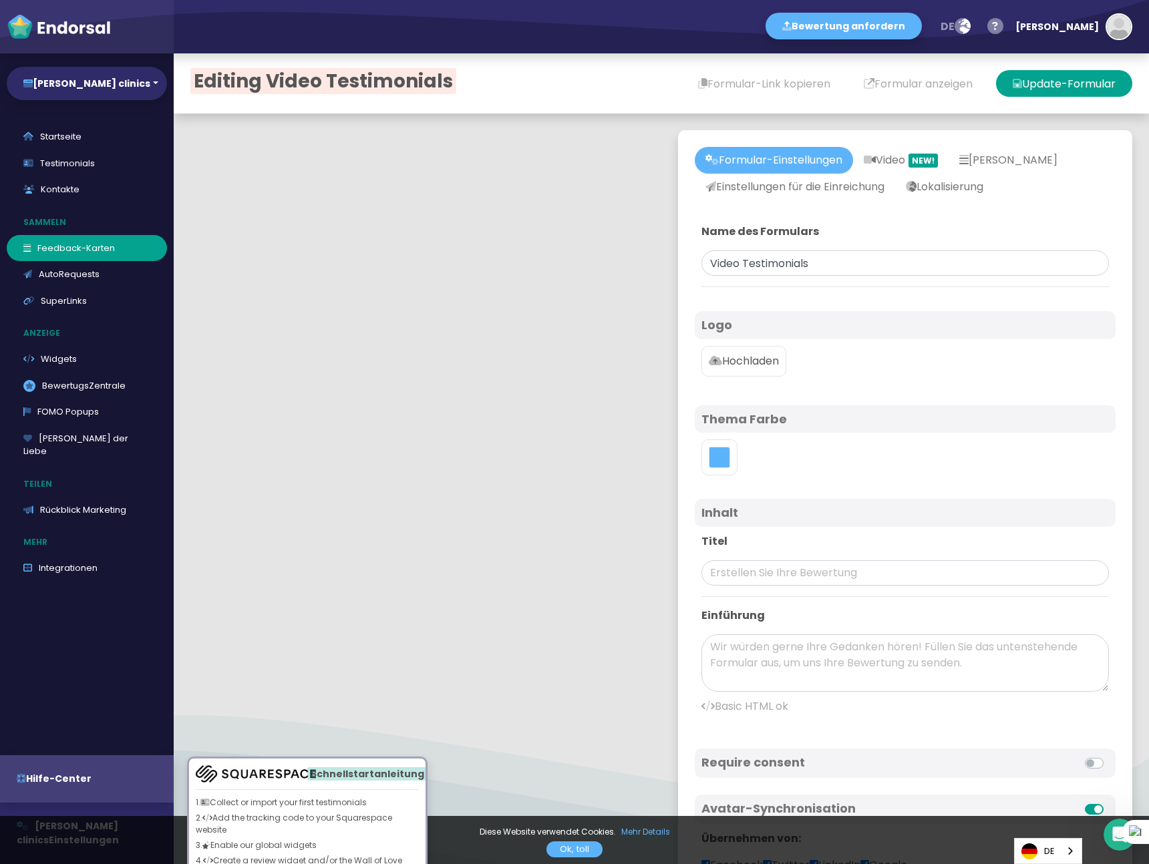
scroll to position [3, 0]
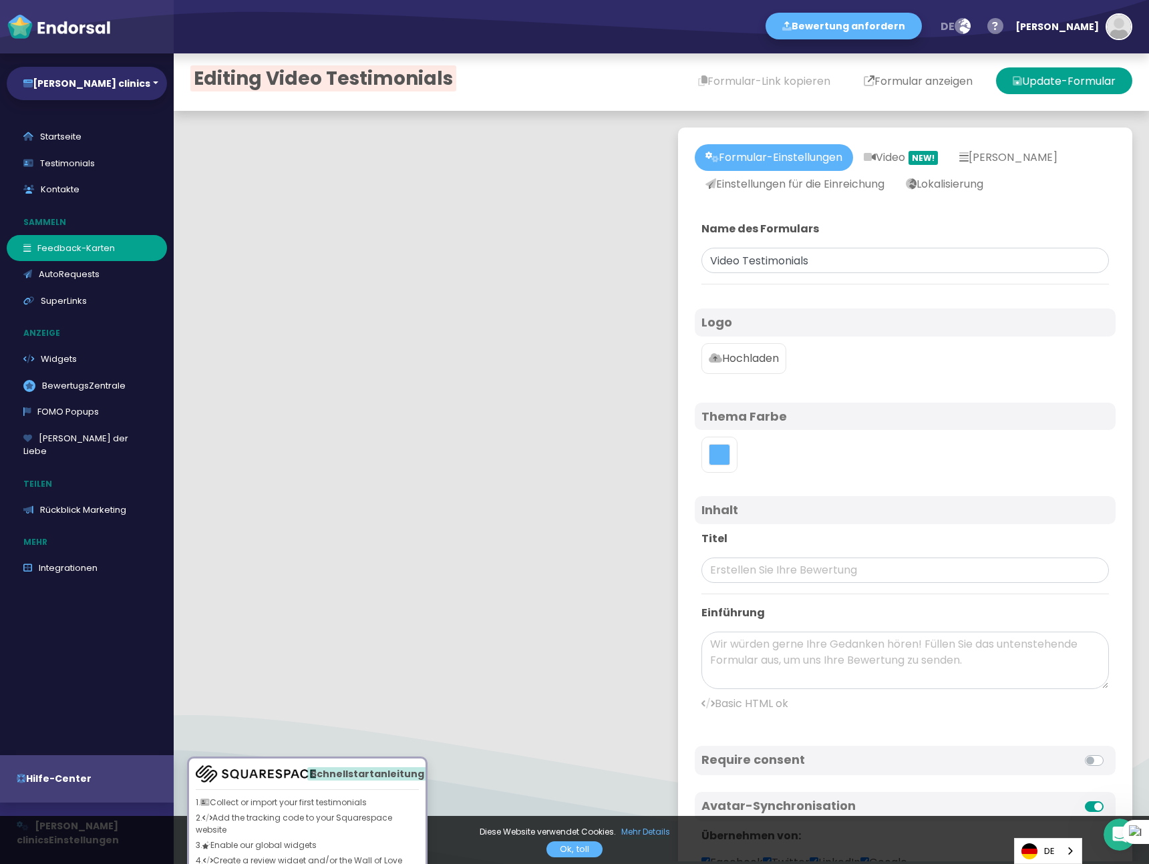
click at [899, 83] on button "Formular anzeigen" at bounding box center [918, 80] width 142 height 27
